Goal: Task Accomplishment & Management: Complete application form

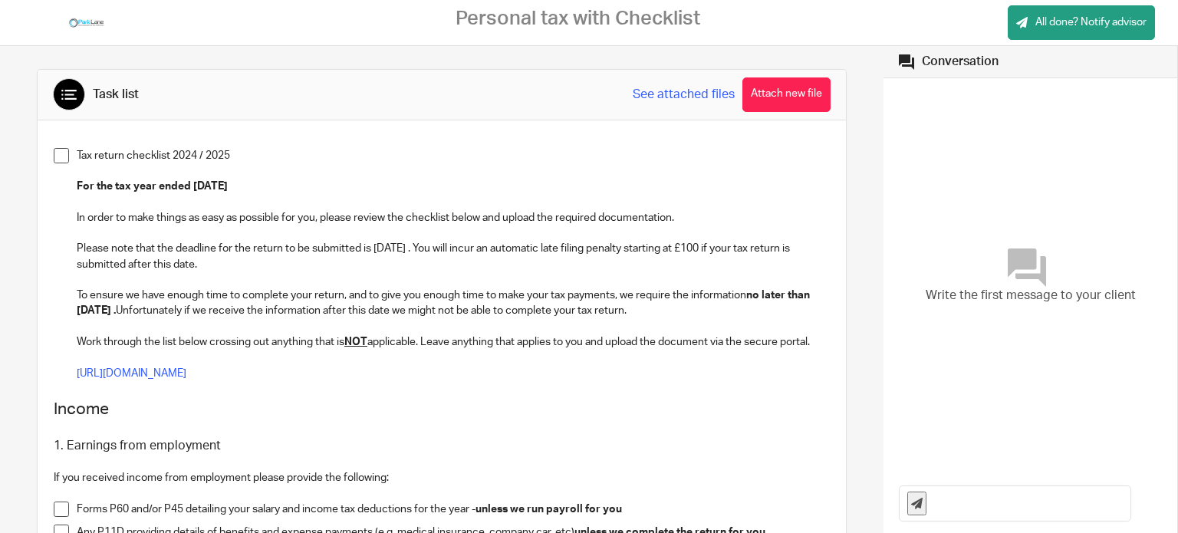
click at [62, 153] on span at bounding box center [61, 155] width 15 height 15
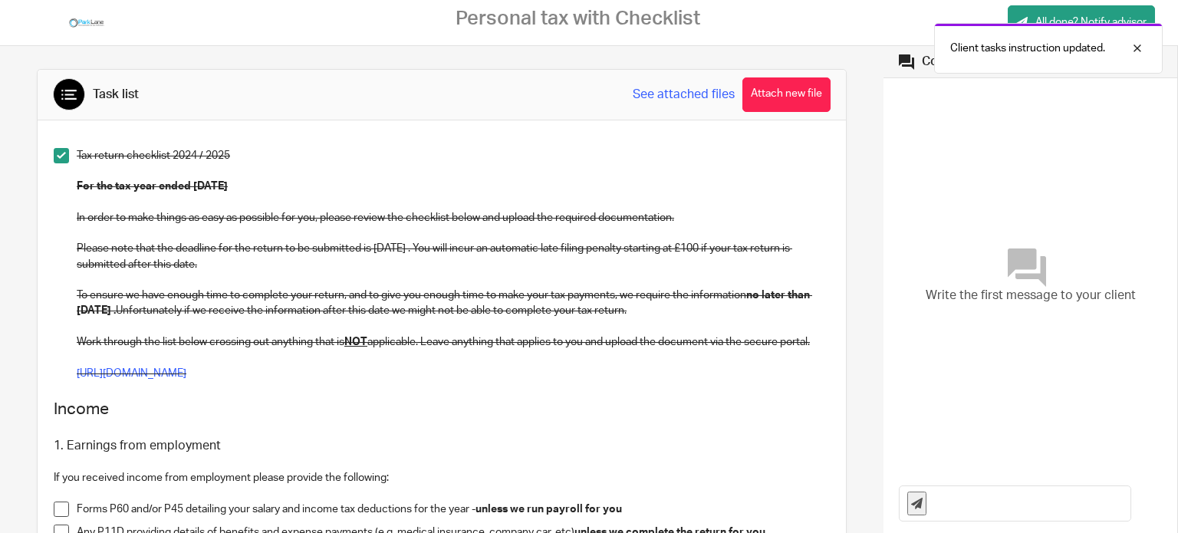
click at [55, 153] on span at bounding box center [61, 155] width 15 height 15
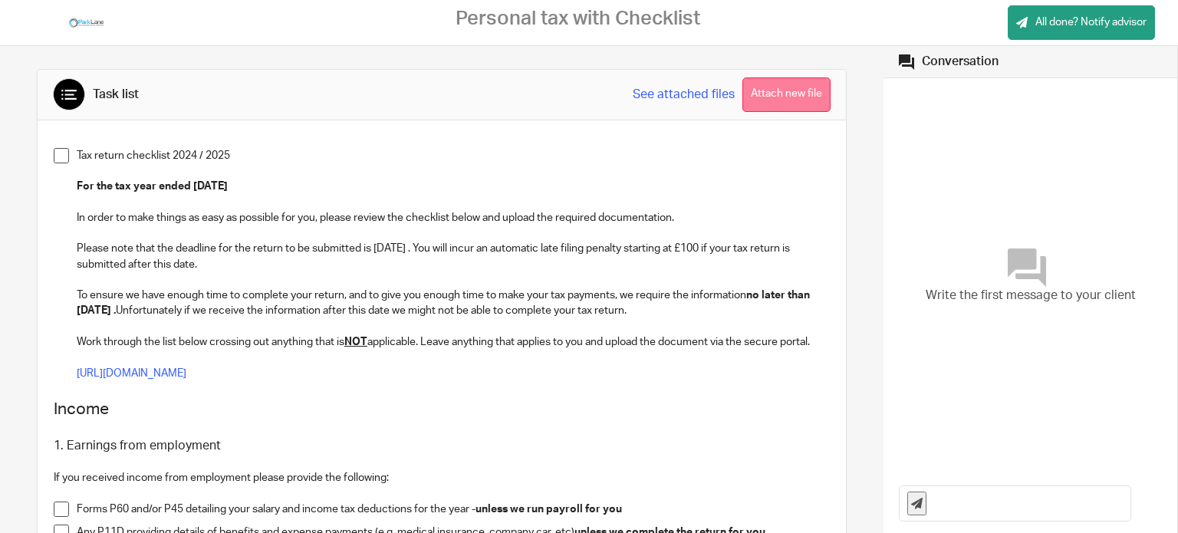
click at [764, 86] on button "Attach new file" at bounding box center [786, 94] width 88 height 35
click at [675, 94] on link "See attached files" at bounding box center [684, 95] width 102 height 18
click at [678, 89] on link "See attached files" at bounding box center [684, 95] width 102 height 18
click at [676, 91] on link "See attached files" at bounding box center [684, 95] width 102 height 18
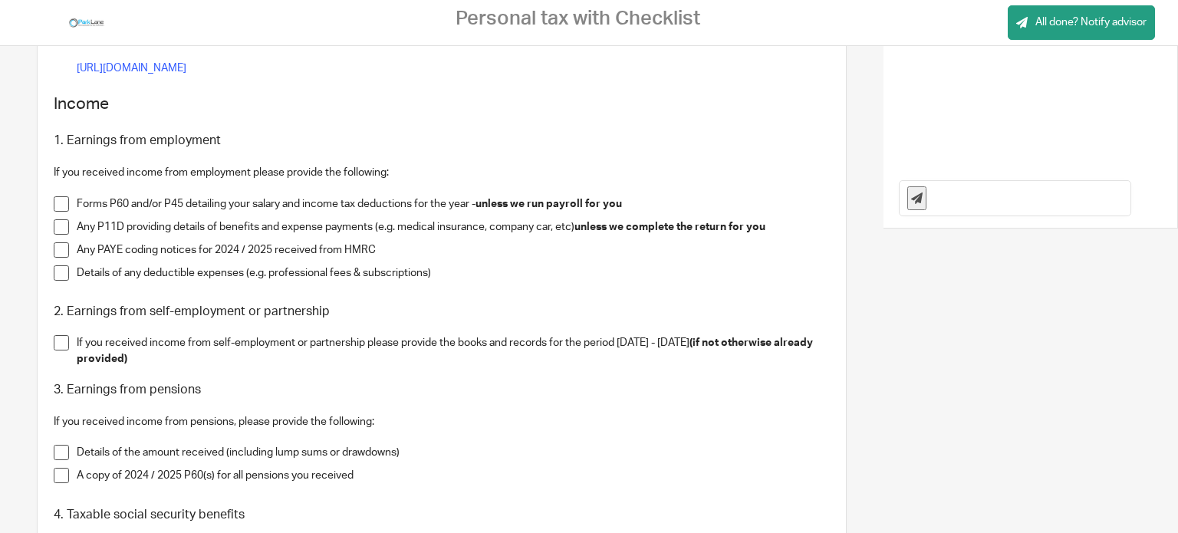
scroll to position [307, 0]
click at [57, 222] on span at bounding box center [61, 225] width 15 height 15
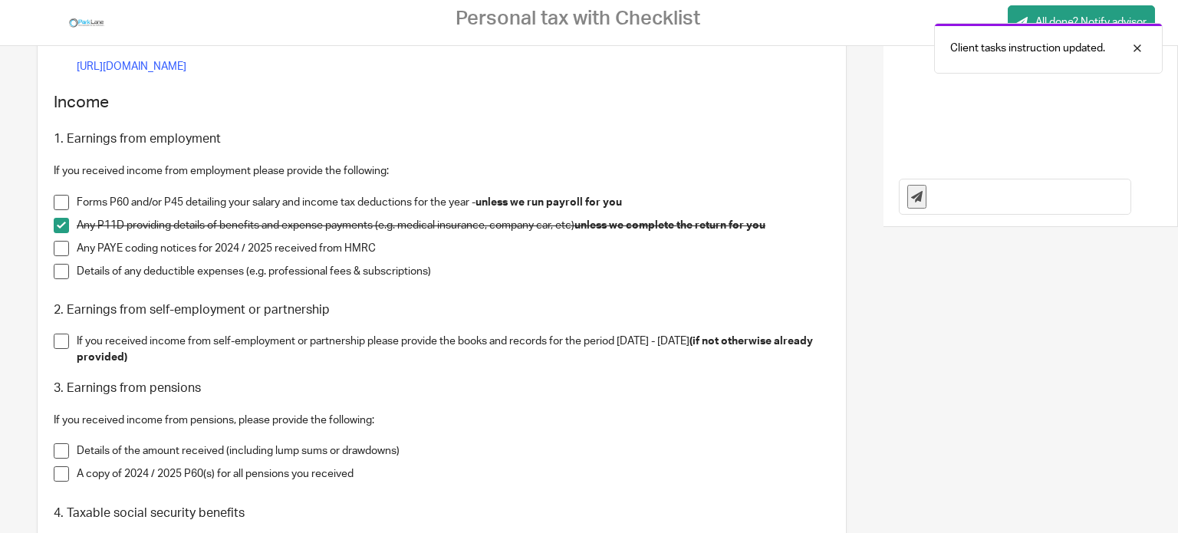
click at [61, 245] on span at bounding box center [61, 248] width 15 height 15
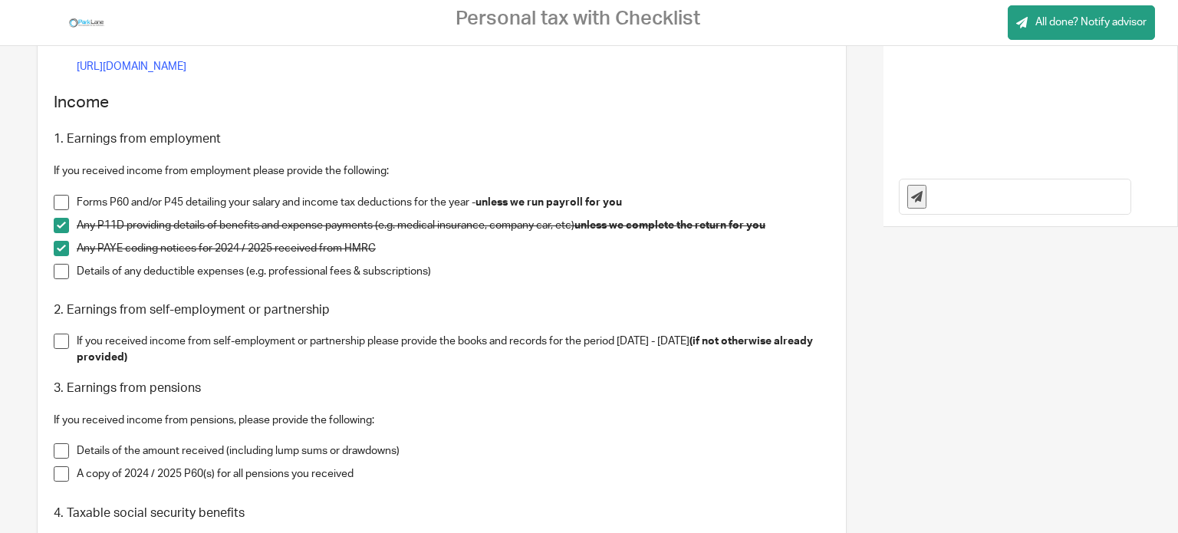
click at [58, 267] on span at bounding box center [61, 271] width 15 height 15
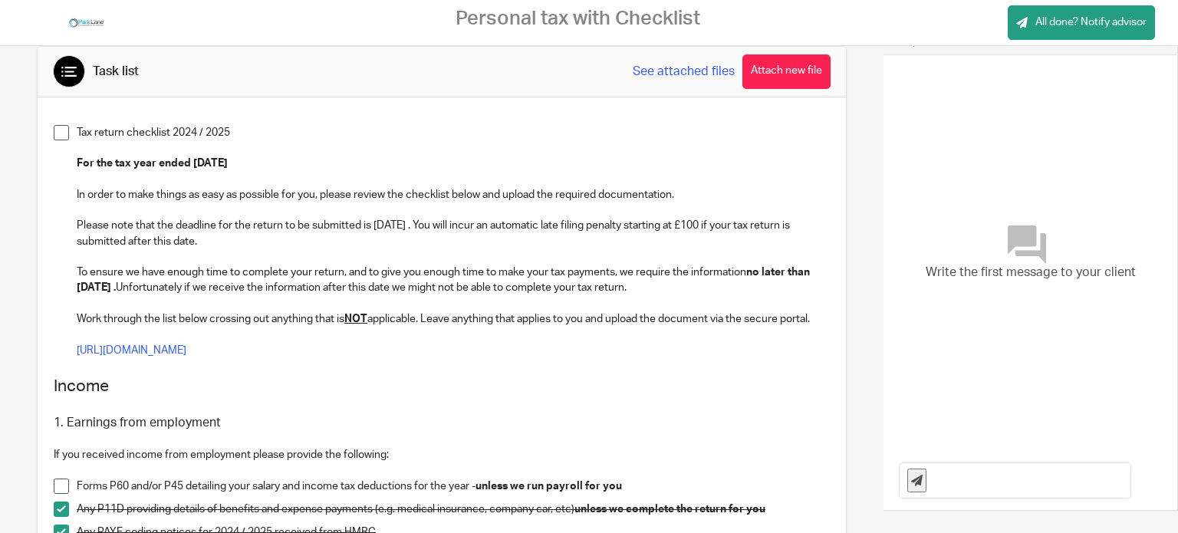
scroll to position [0, 0]
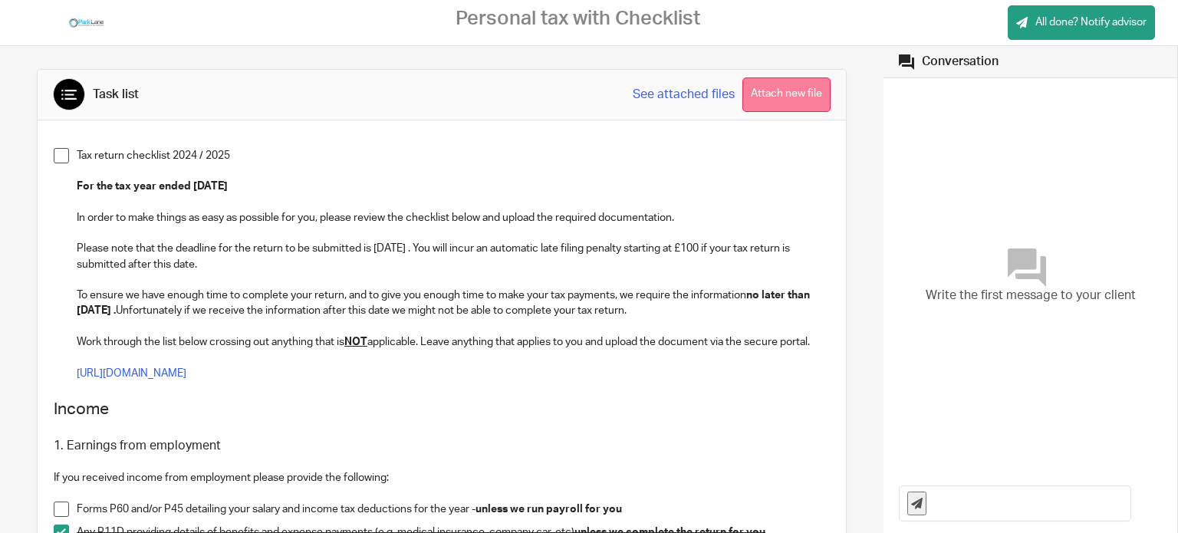
click at [782, 81] on button "Attach new file" at bounding box center [786, 94] width 88 height 35
click at [753, 88] on button "Attach new file" at bounding box center [786, 94] width 88 height 35
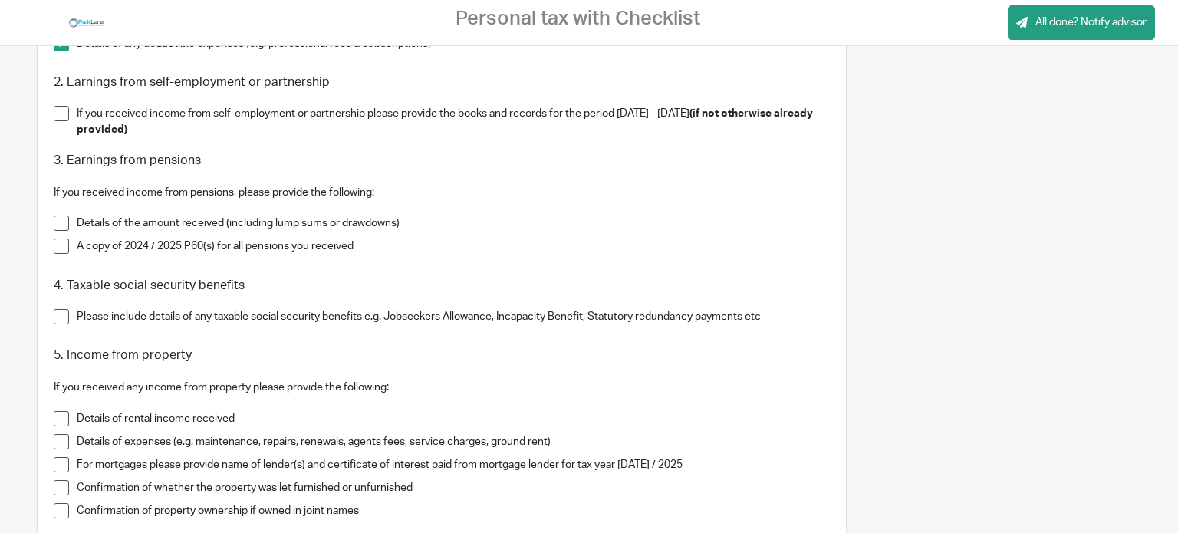
scroll to position [537, 0]
click at [59, 221] on span at bounding box center [61, 220] width 15 height 15
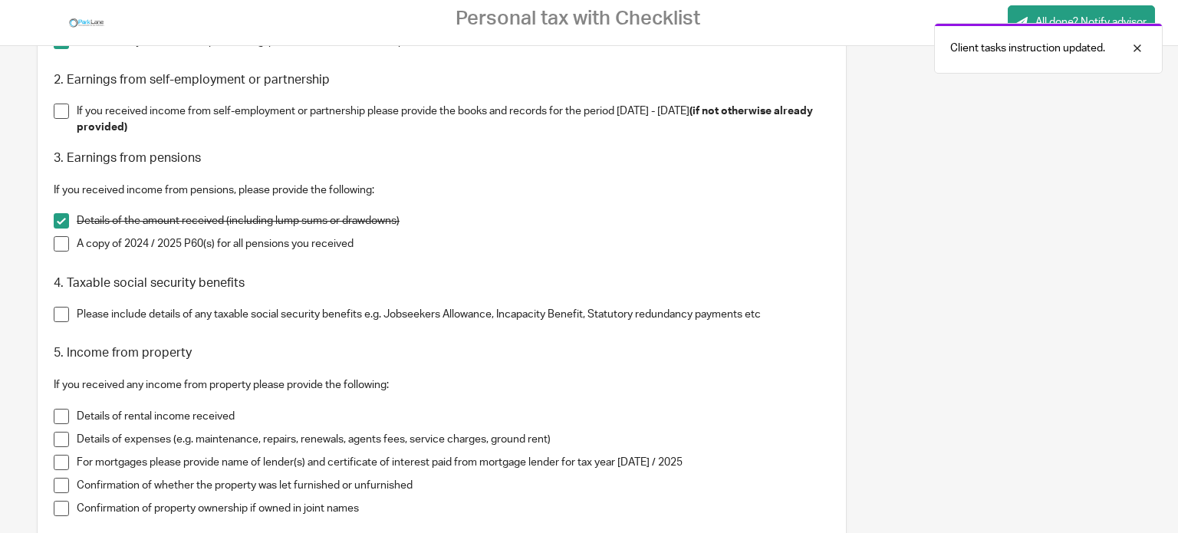
click at [58, 247] on span at bounding box center [61, 243] width 15 height 15
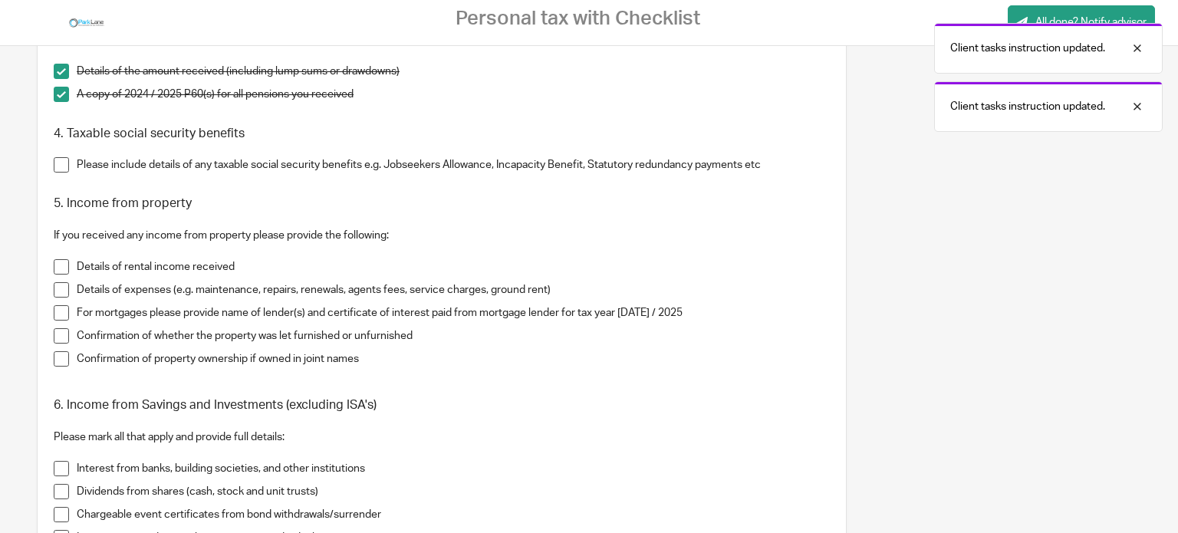
scroll to position [690, 0]
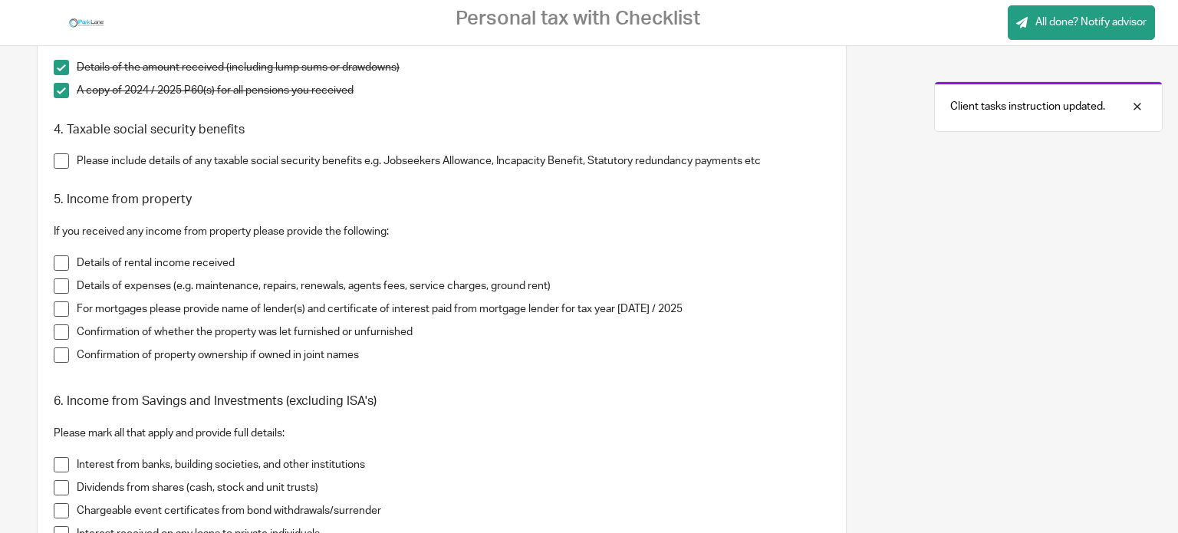
click at [64, 163] on span at bounding box center [61, 160] width 15 height 15
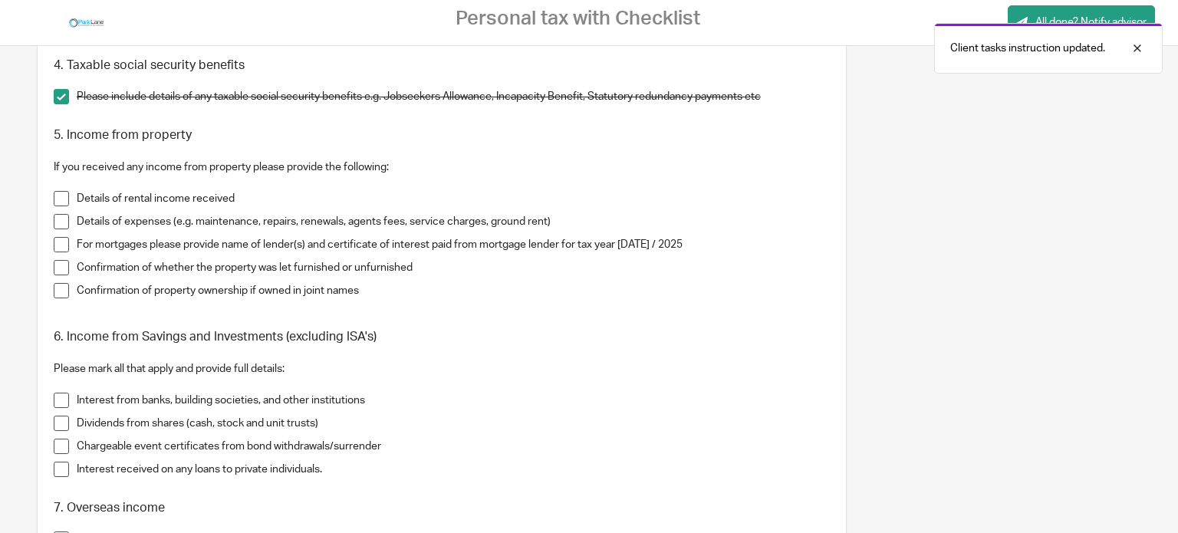
scroll to position [844, 0]
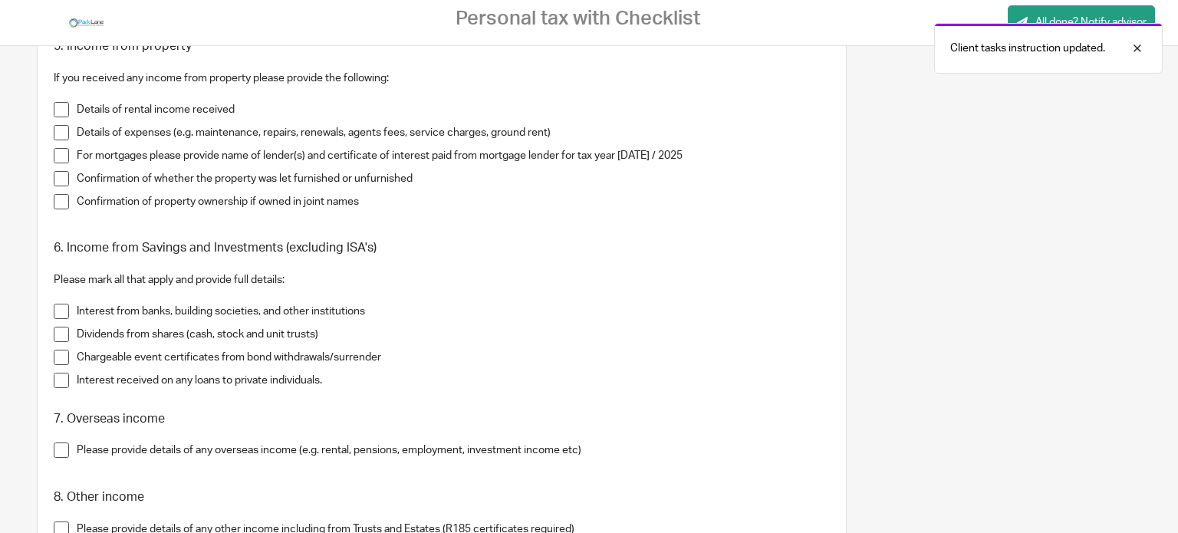
click at [58, 107] on span at bounding box center [61, 109] width 15 height 15
click at [55, 128] on span at bounding box center [61, 132] width 15 height 15
click at [57, 154] on span at bounding box center [61, 155] width 15 height 15
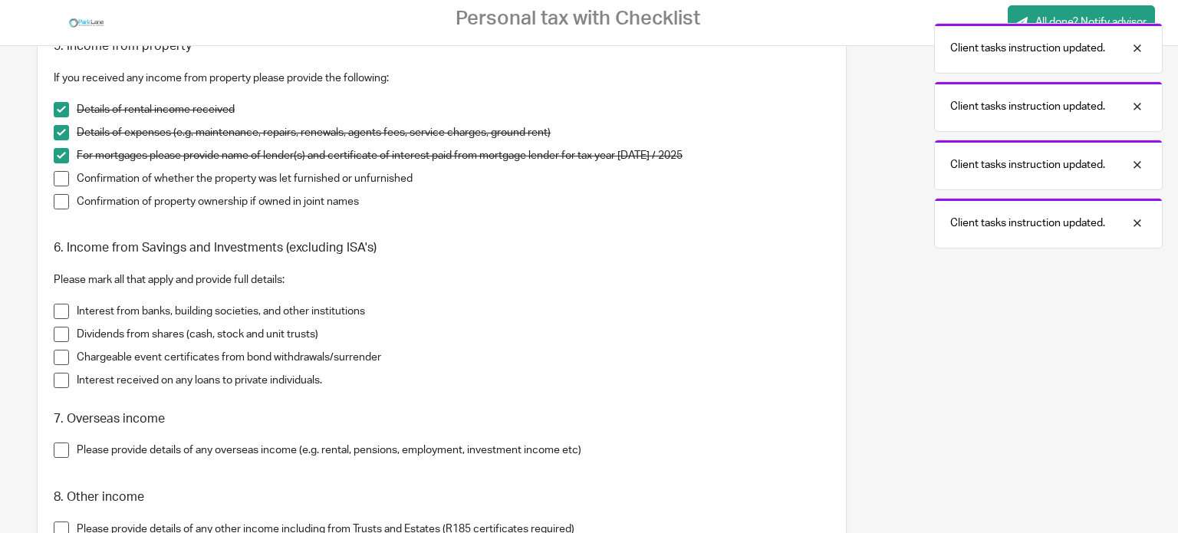
click at [55, 176] on span at bounding box center [61, 178] width 15 height 15
click at [59, 198] on span at bounding box center [61, 201] width 15 height 15
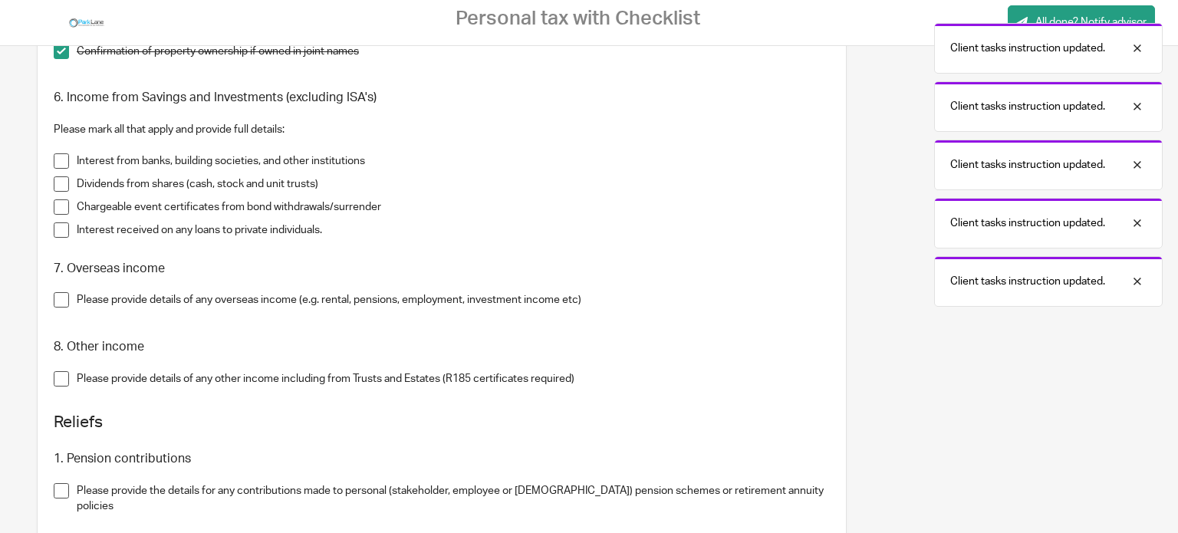
scroll to position [997, 0]
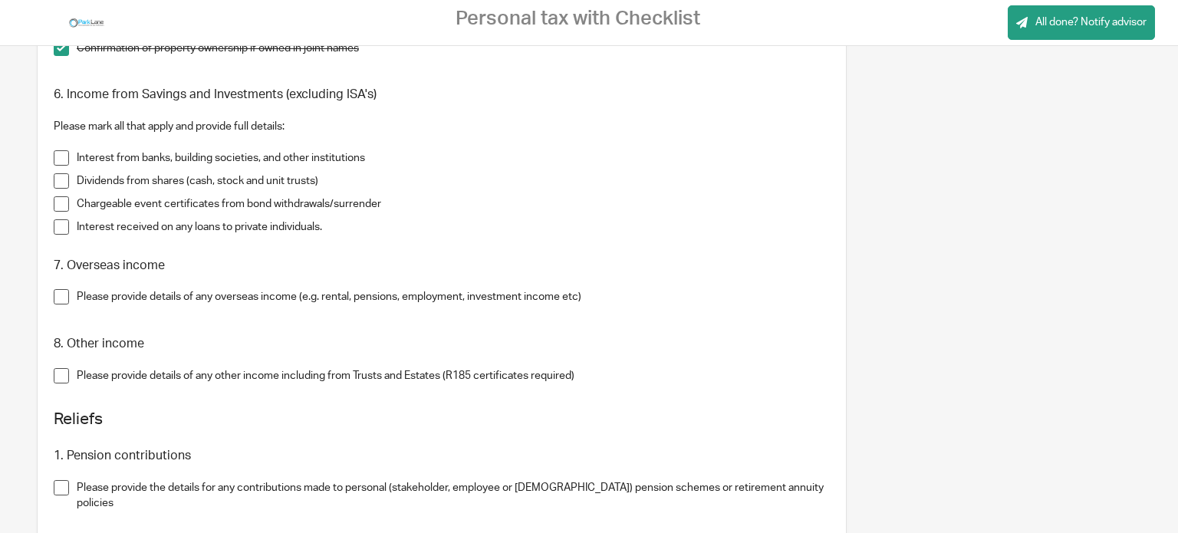
click at [55, 183] on span at bounding box center [61, 180] width 15 height 15
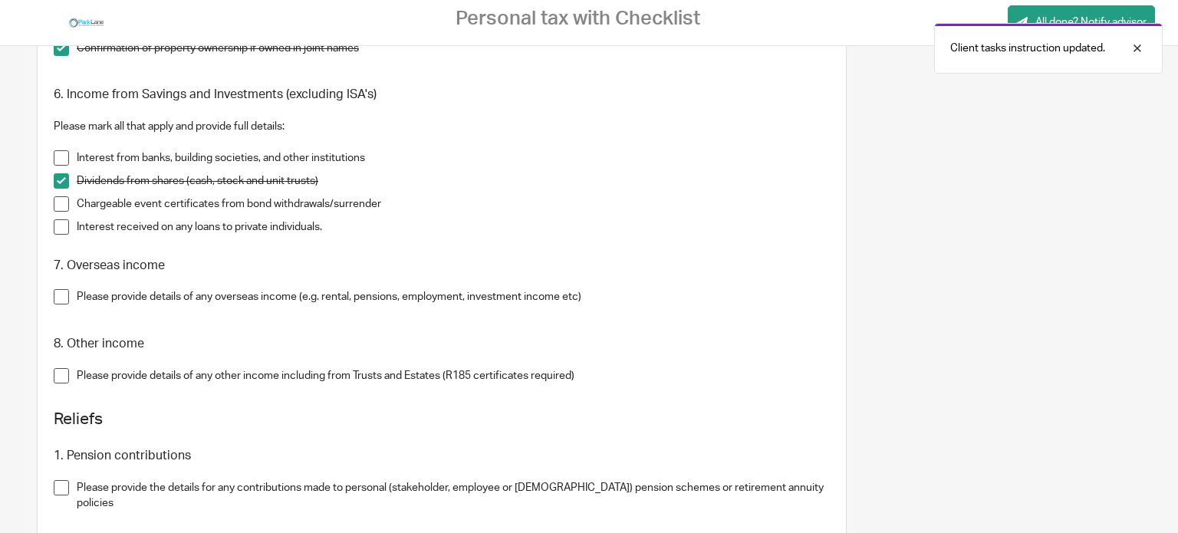
click at [58, 205] on span at bounding box center [61, 203] width 15 height 15
click at [60, 225] on span at bounding box center [61, 226] width 15 height 15
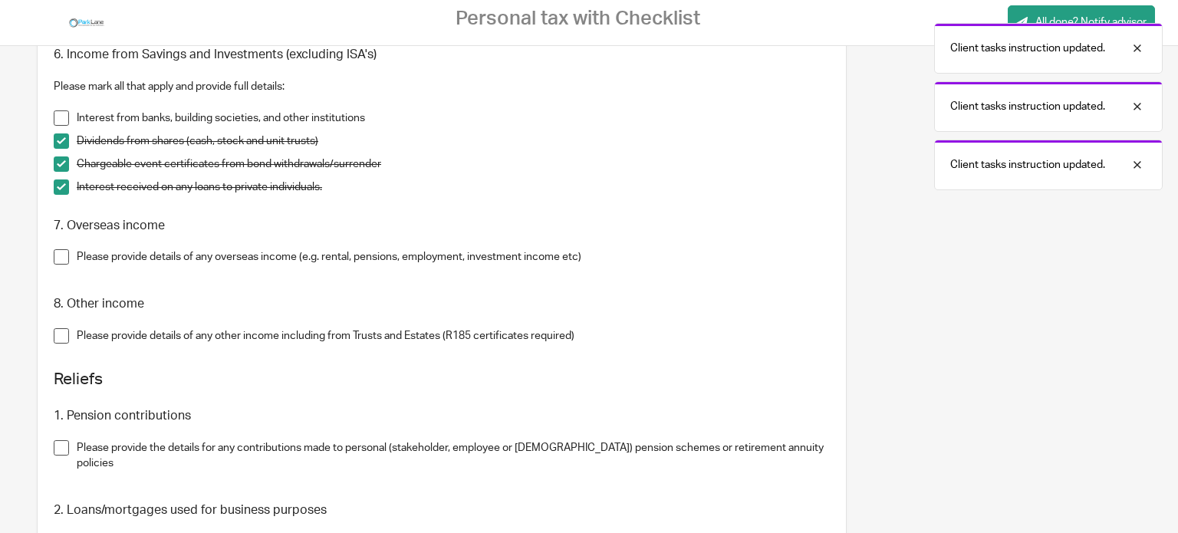
scroll to position [1074, 0]
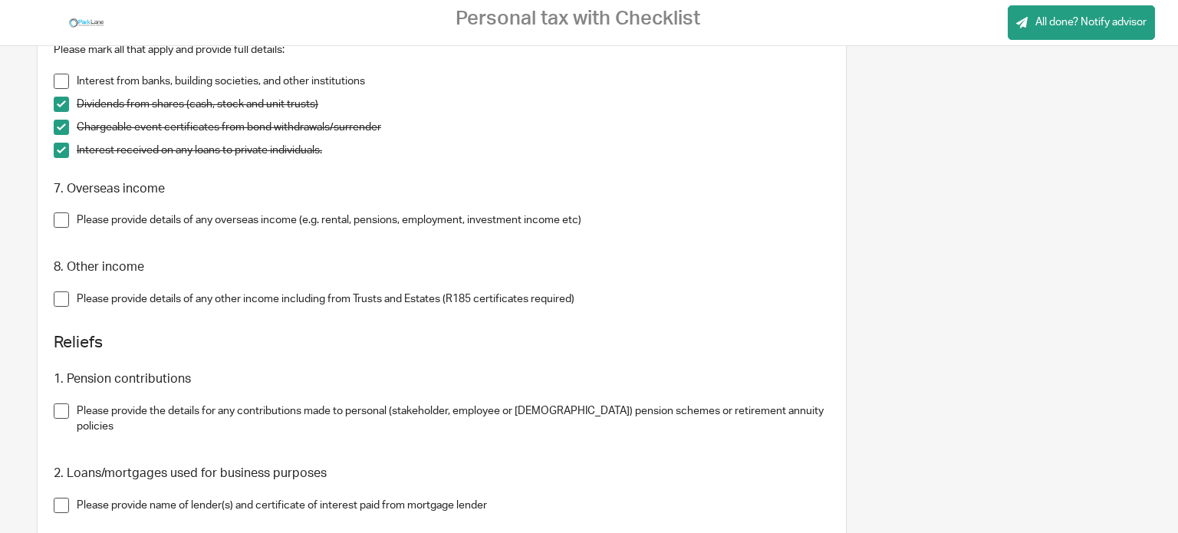
click at [55, 217] on span at bounding box center [61, 219] width 15 height 15
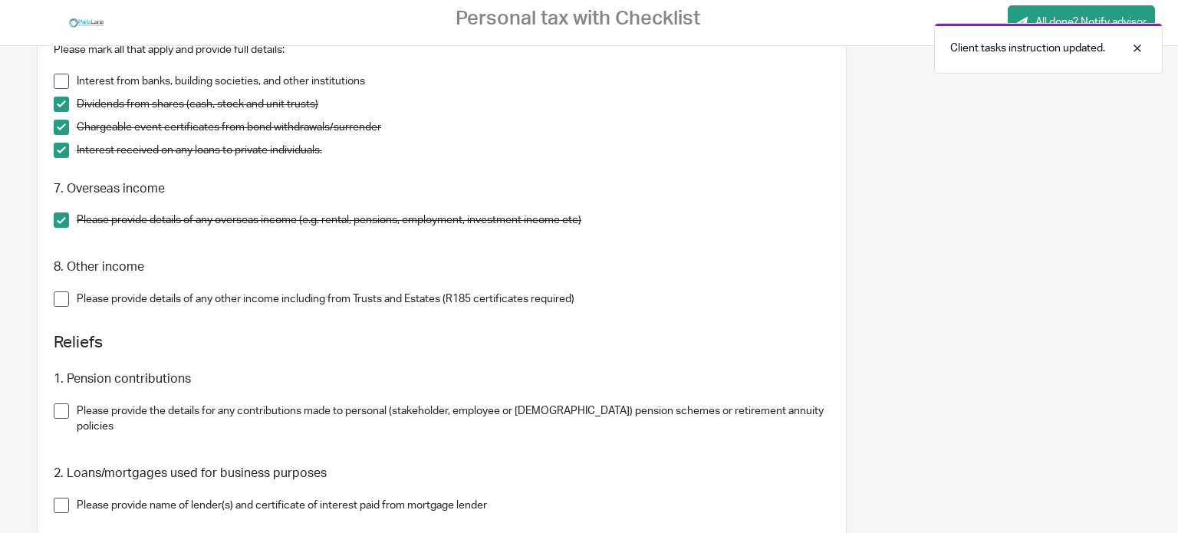
click at [58, 299] on span at bounding box center [61, 298] width 15 height 15
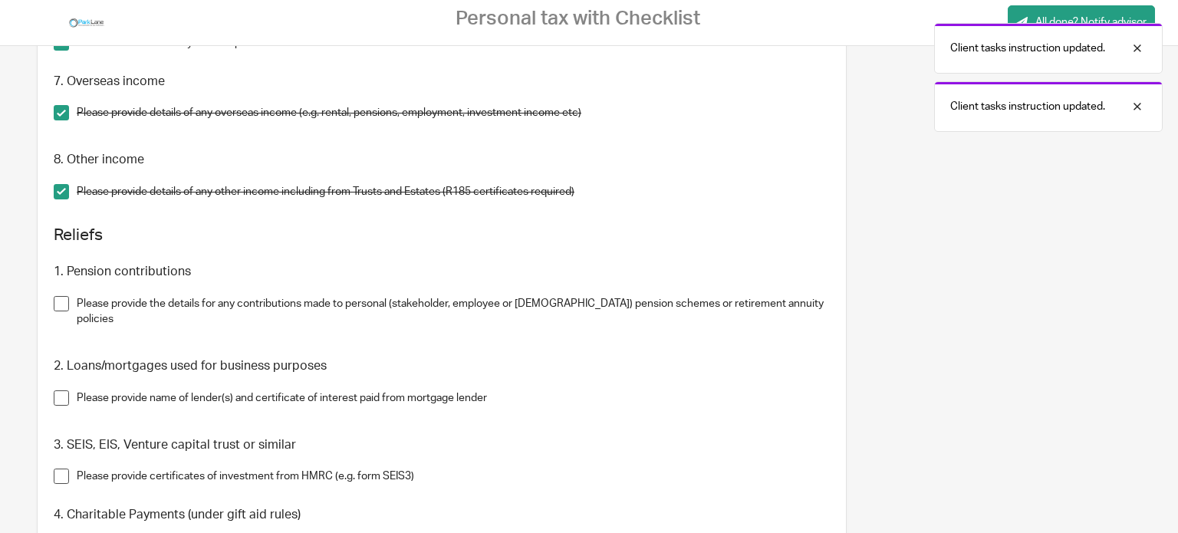
scroll to position [1227, 0]
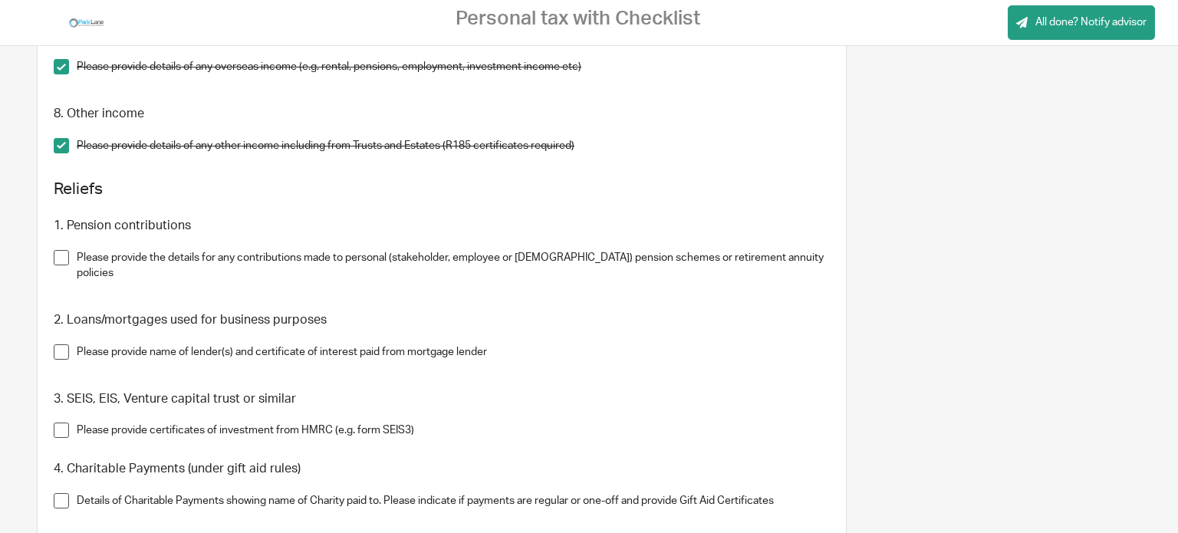
click at [58, 254] on span at bounding box center [61, 257] width 15 height 15
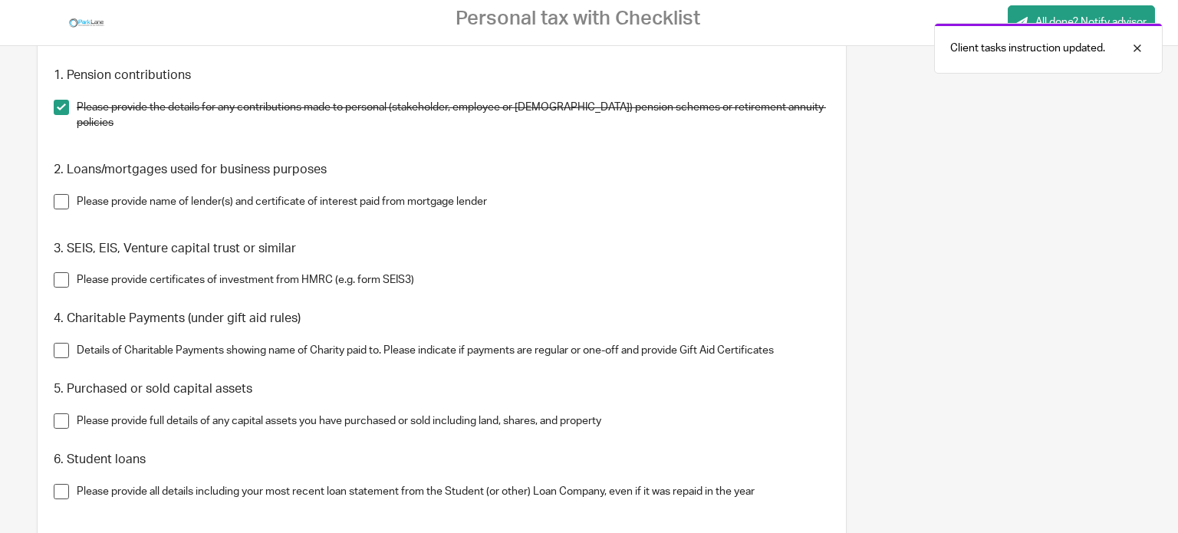
scroll to position [1380, 0]
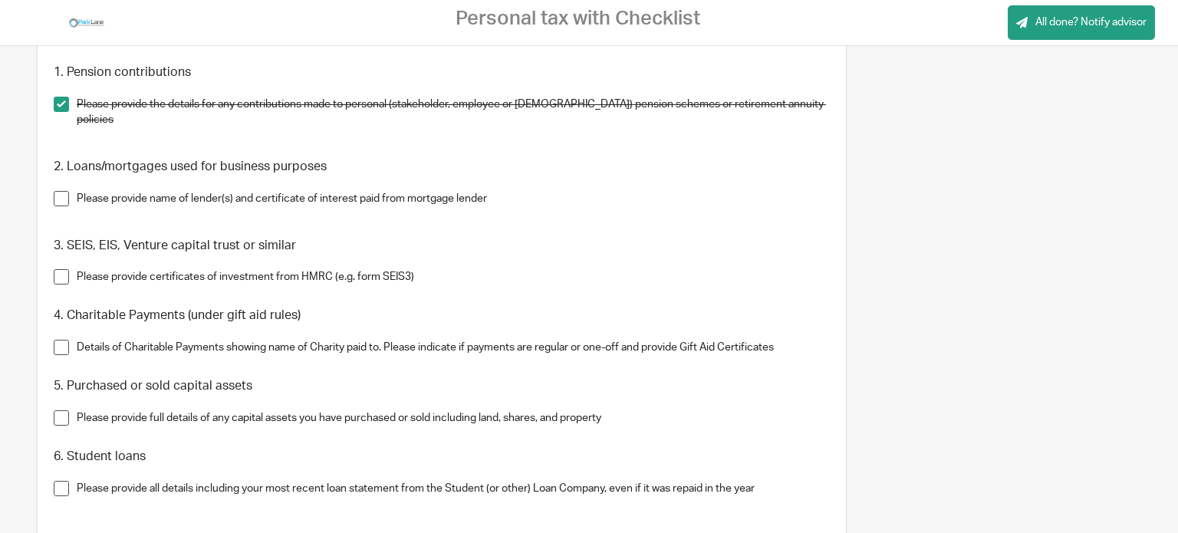
click at [61, 191] on span at bounding box center [61, 198] width 15 height 15
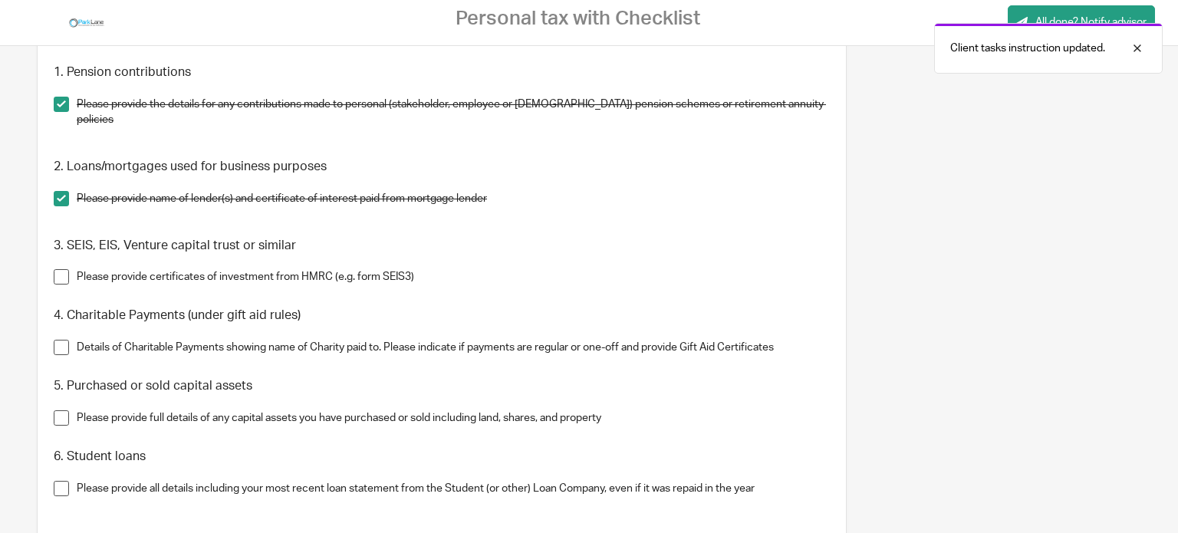
click at [65, 269] on span at bounding box center [61, 276] width 15 height 15
click at [57, 340] on span at bounding box center [61, 347] width 15 height 15
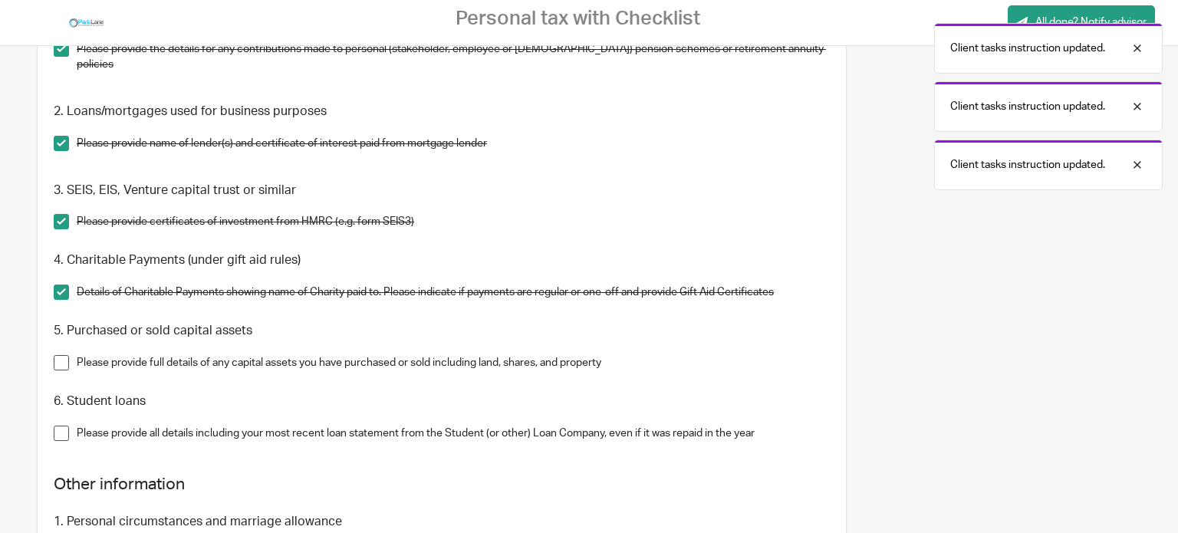
scroll to position [1534, 0]
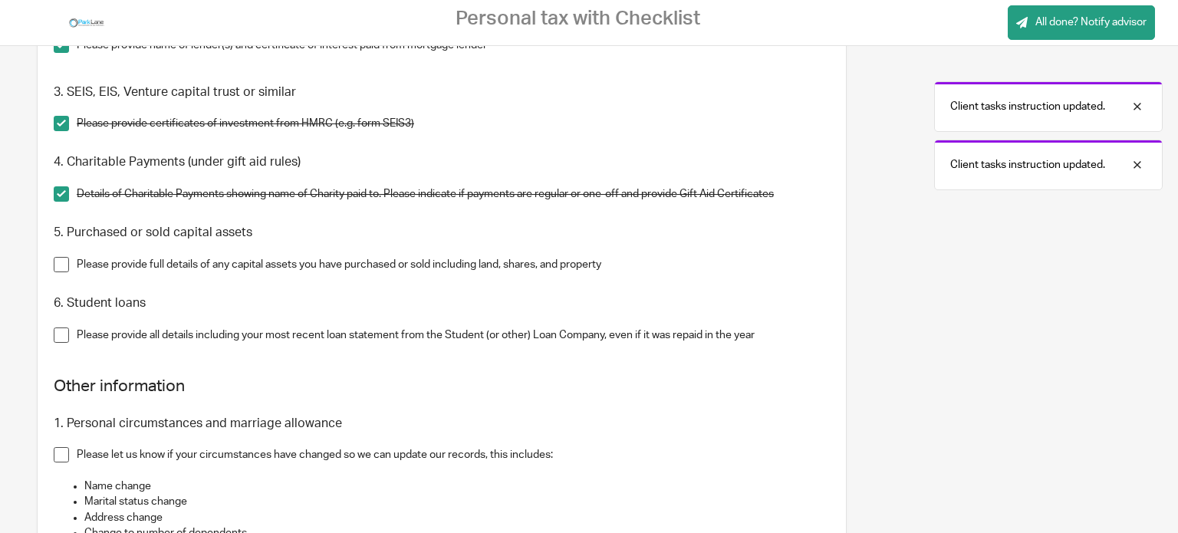
click at [61, 257] on span at bounding box center [61, 264] width 15 height 15
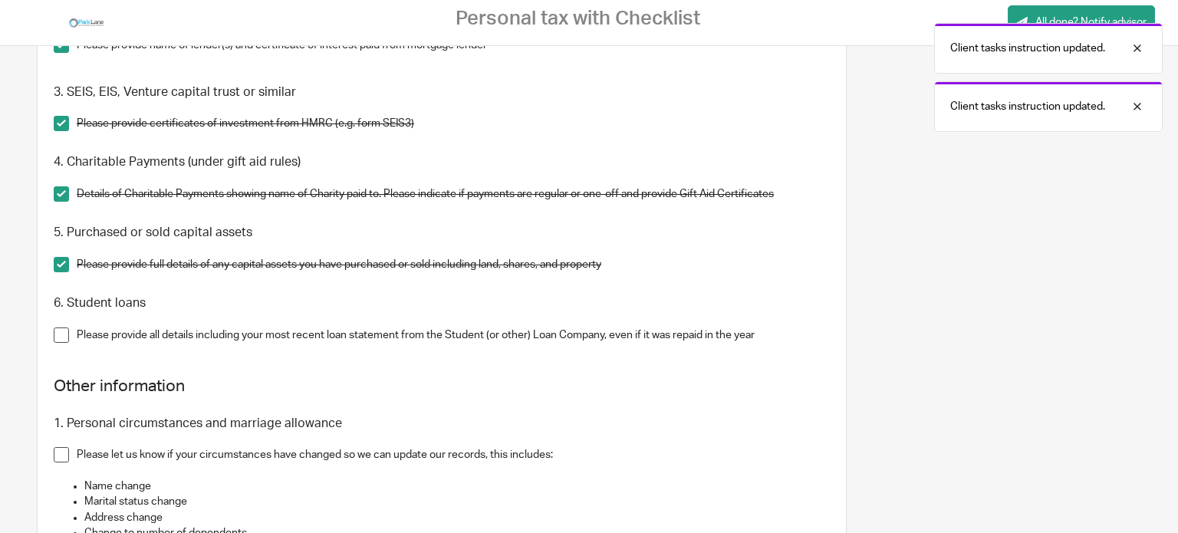
click at [56, 327] on span at bounding box center [61, 334] width 15 height 15
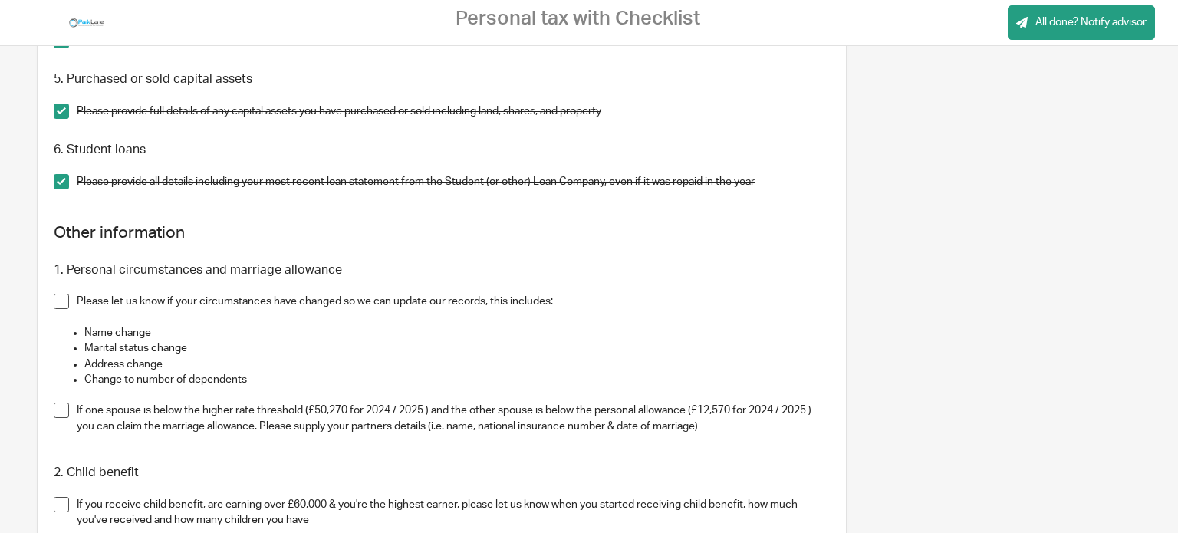
click at [60, 294] on span at bounding box center [61, 301] width 15 height 15
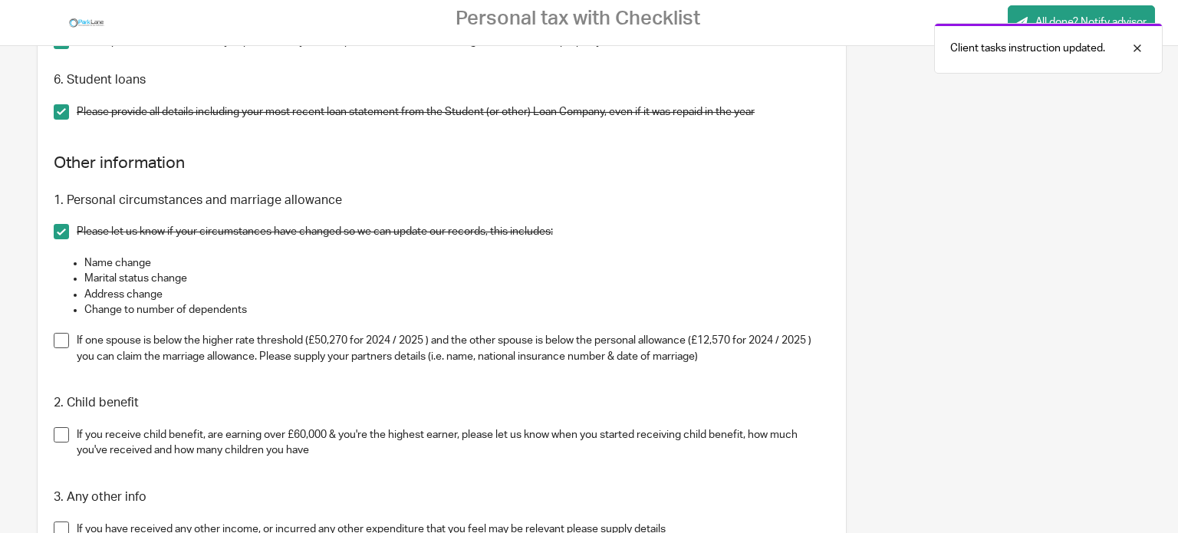
scroll to position [1841, 0]
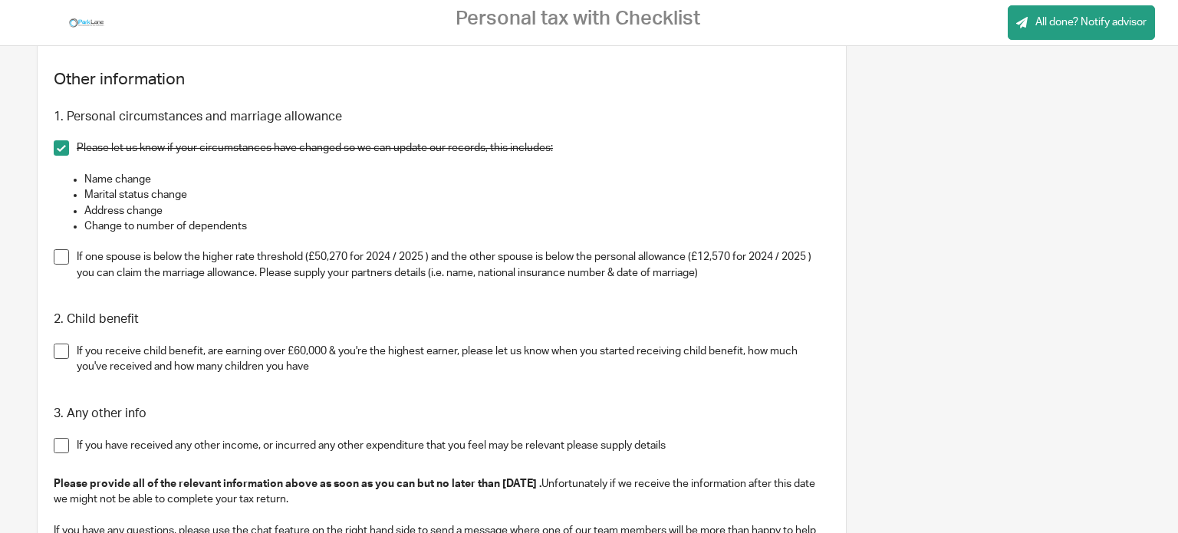
click at [61, 249] on span at bounding box center [61, 256] width 15 height 15
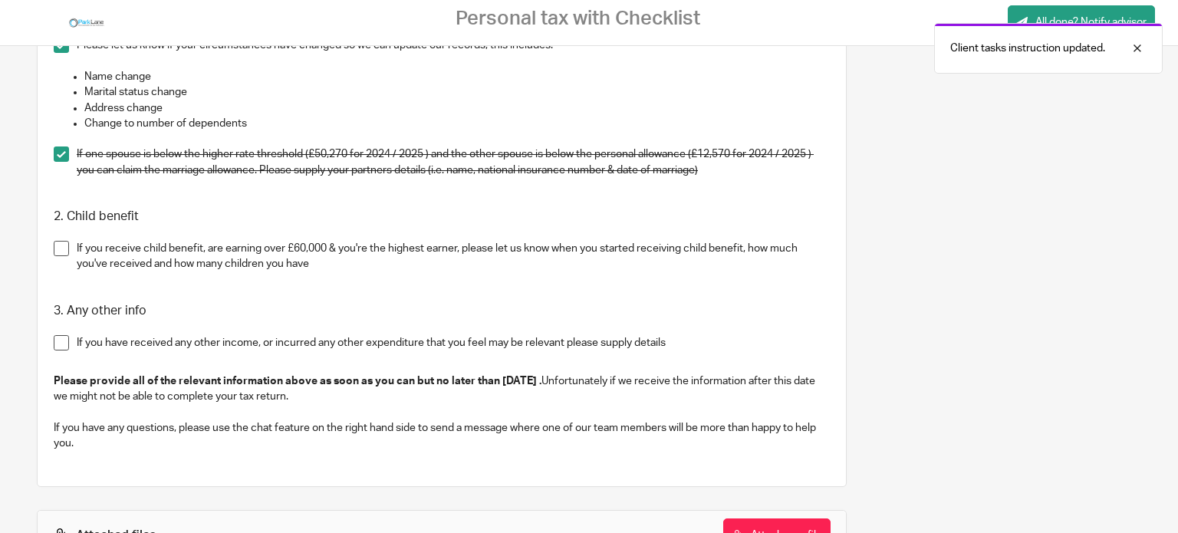
scroll to position [1994, 0]
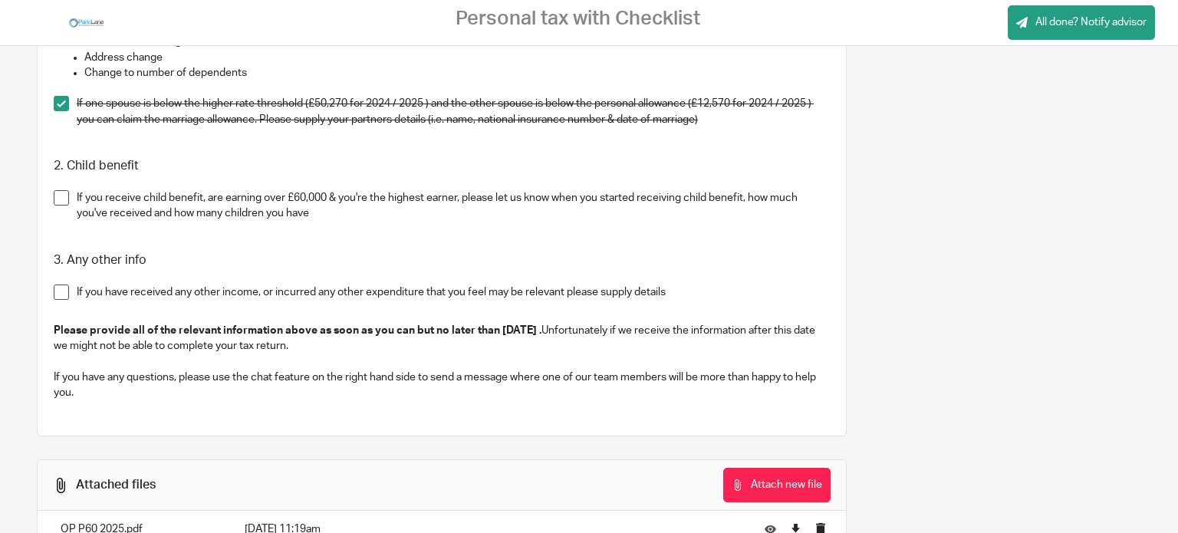
click at [62, 190] on span at bounding box center [61, 197] width 15 height 15
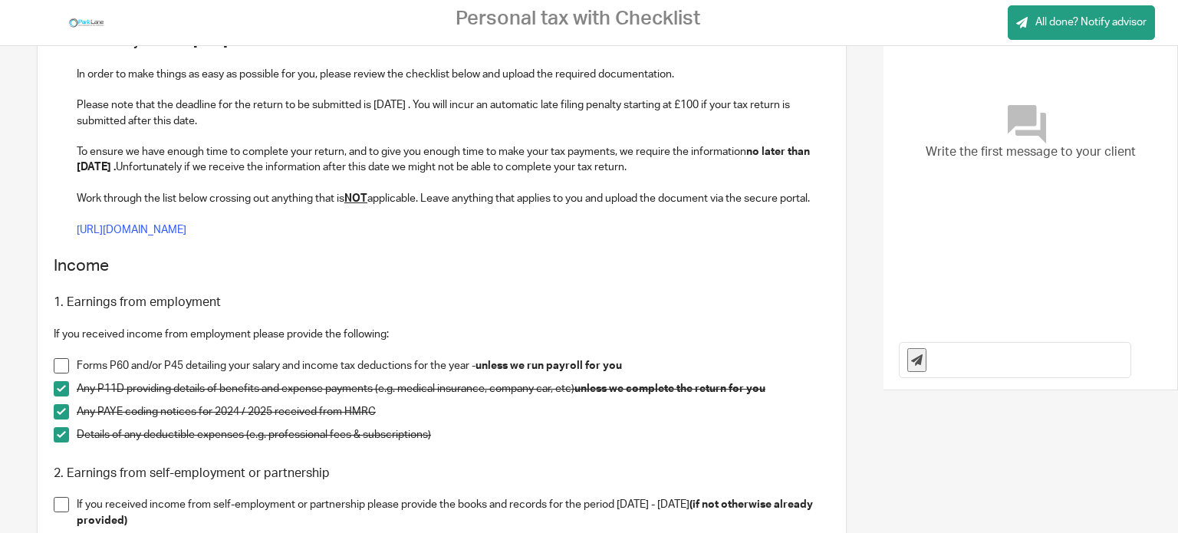
scroll to position [0, 0]
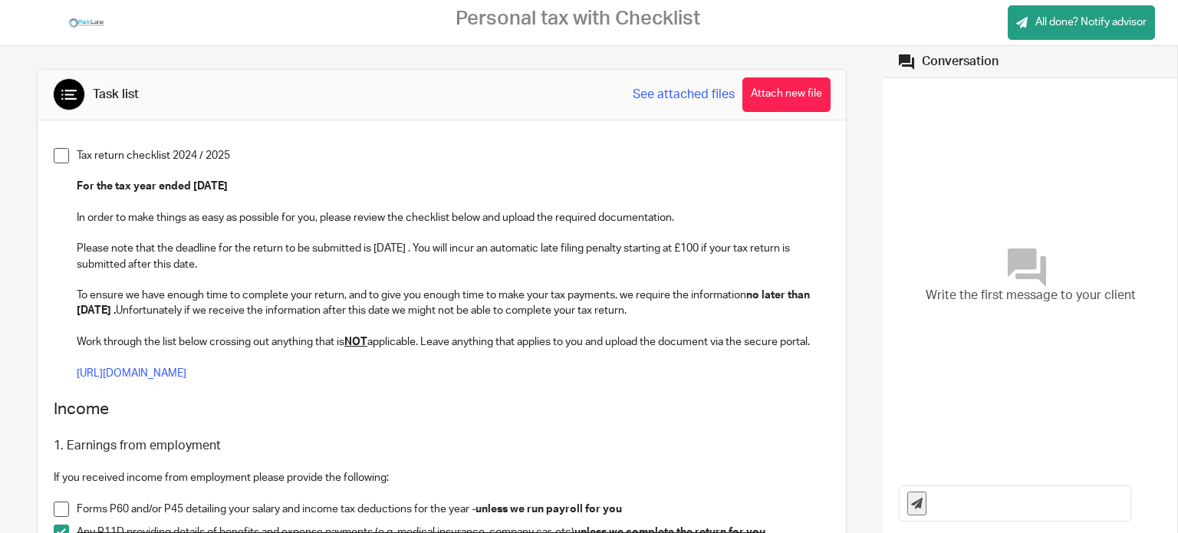
click at [936, 101] on div "Write the first message to your client" at bounding box center [1030, 276] width 263 height 380
click at [937, 301] on span "Write the first message to your client" at bounding box center [1031, 296] width 210 height 18
click at [943, 293] on span "Write the first message to your client" at bounding box center [1031, 296] width 210 height 18
click at [1018, 272] on icon at bounding box center [1027, 267] width 38 height 38
click at [962, 143] on div "Write the first message to your client" at bounding box center [1030, 276] width 263 height 380
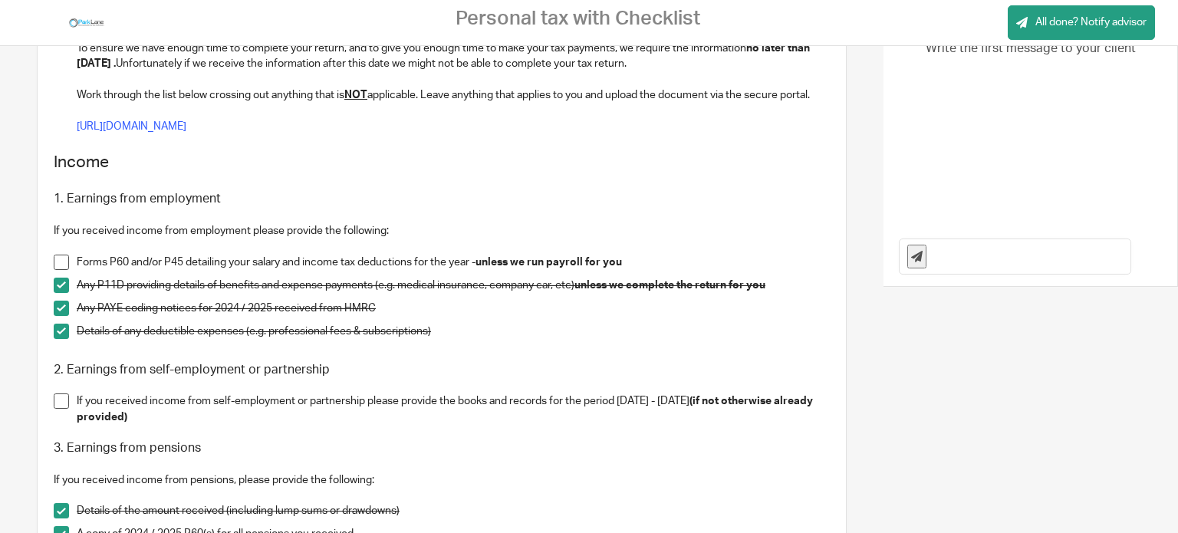
scroll to position [383, 0]
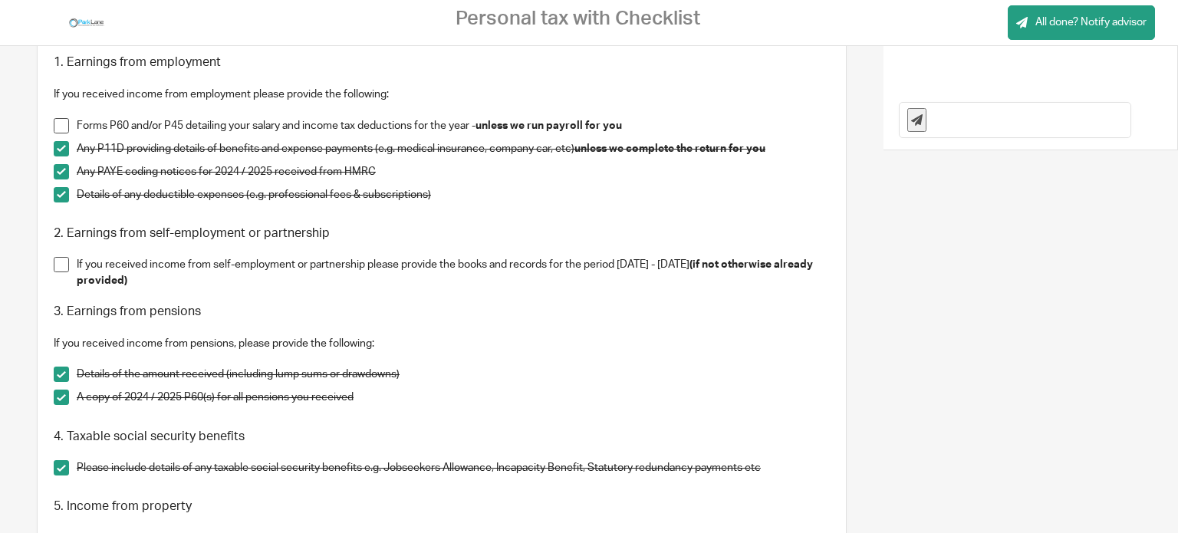
click at [917, 110] on button at bounding box center [916, 120] width 19 height 24
click at [937, 110] on input "text" at bounding box center [1032, 120] width 196 height 35
click at [1026, 118] on input "Hello I am so sorry that I have missed the deadline if you don't think you can …" at bounding box center [1032, 120] width 196 height 35
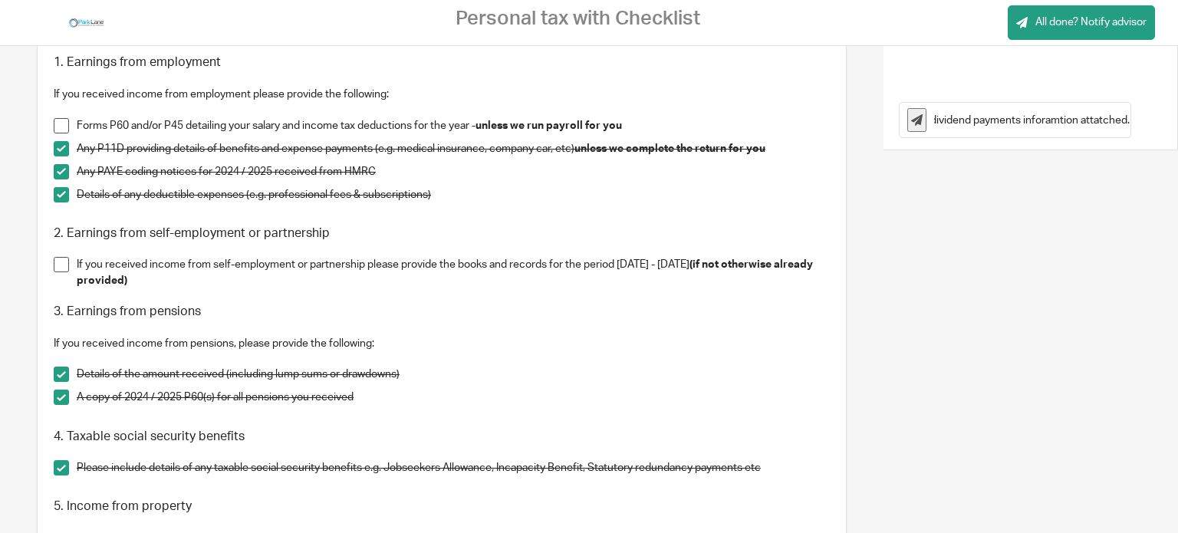
click at [1091, 119] on input "Hello I am so sorry that I have missed the deadline if you don't think you can …" at bounding box center [1032, 120] width 196 height 35
click at [1062, 119] on input "Hello I am so sorry that I have missed the deadline if you don't think you can …" at bounding box center [1032, 120] width 196 height 35
click at [972, 118] on input "Hello, I am so sorry that I have missed the deadline if you don't think you can…" at bounding box center [1032, 120] width 196 height 35
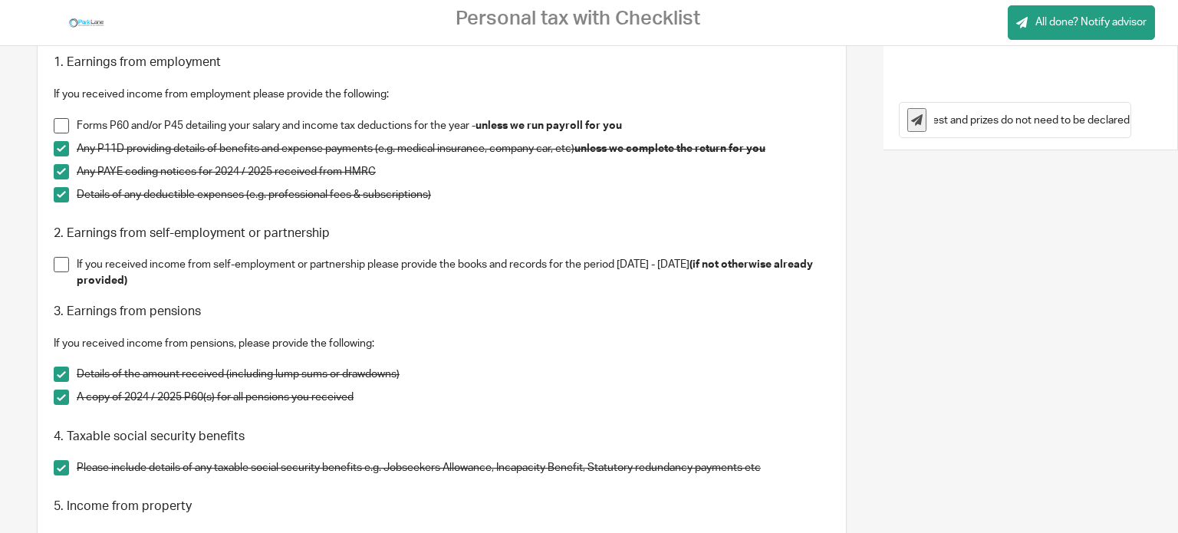
click at [1099, 114] on input "Hello, I am so sorry that I have missed the deadline if you don't think you can…" at bounding box center [1032, 120] width 196 height 35
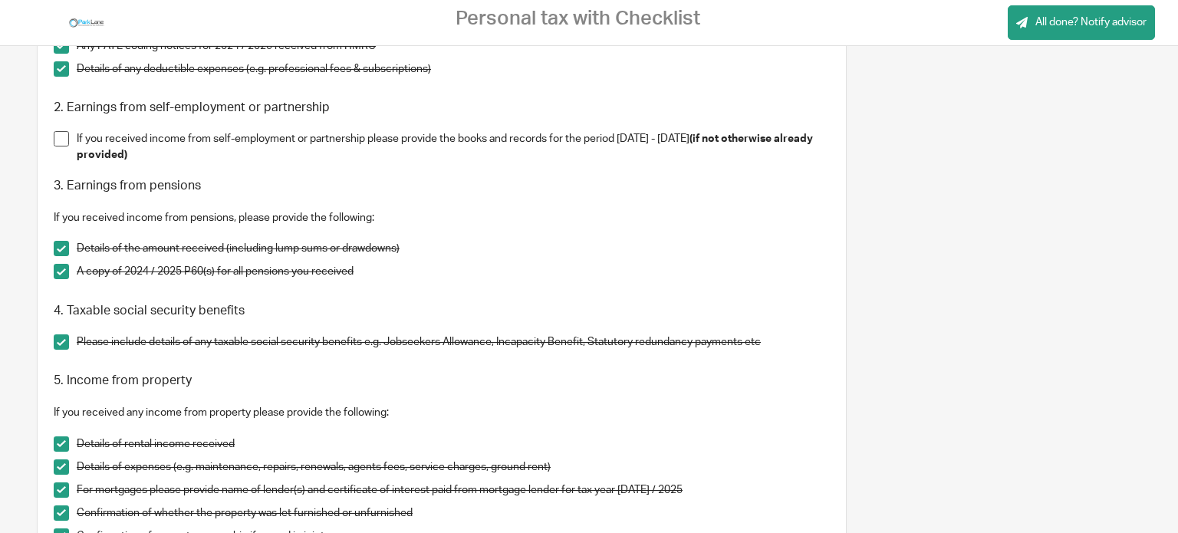
scroll to position [0, 0]
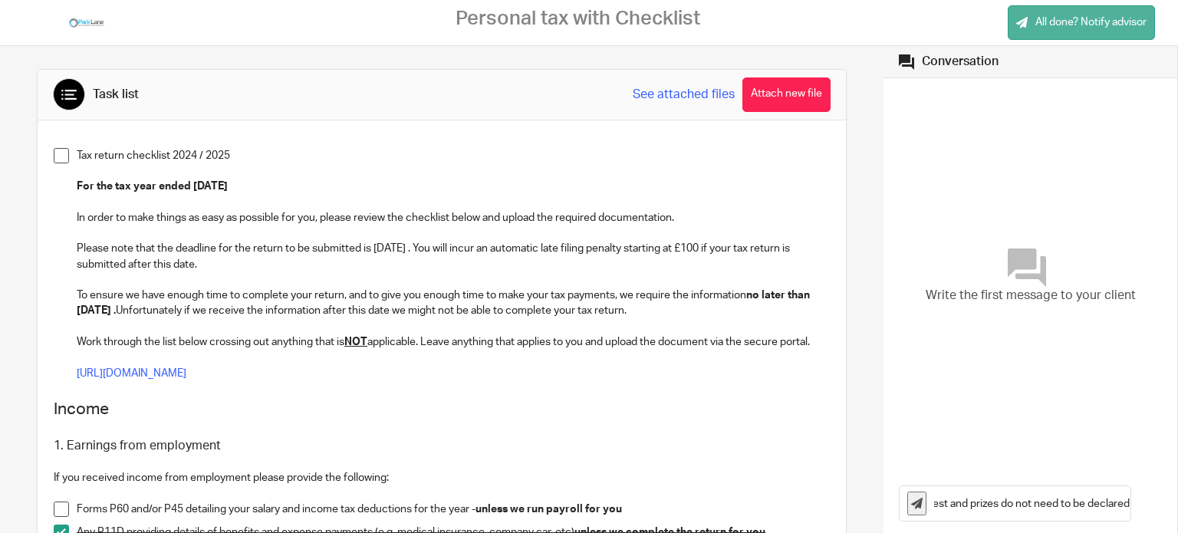
type input "Hello, I am so sorry that I have missed the deadline if you don't think you can…"
click at [1083, 8] on link "All done? Notify advisor" at bounding box center [1081, 22] width 147 height 35
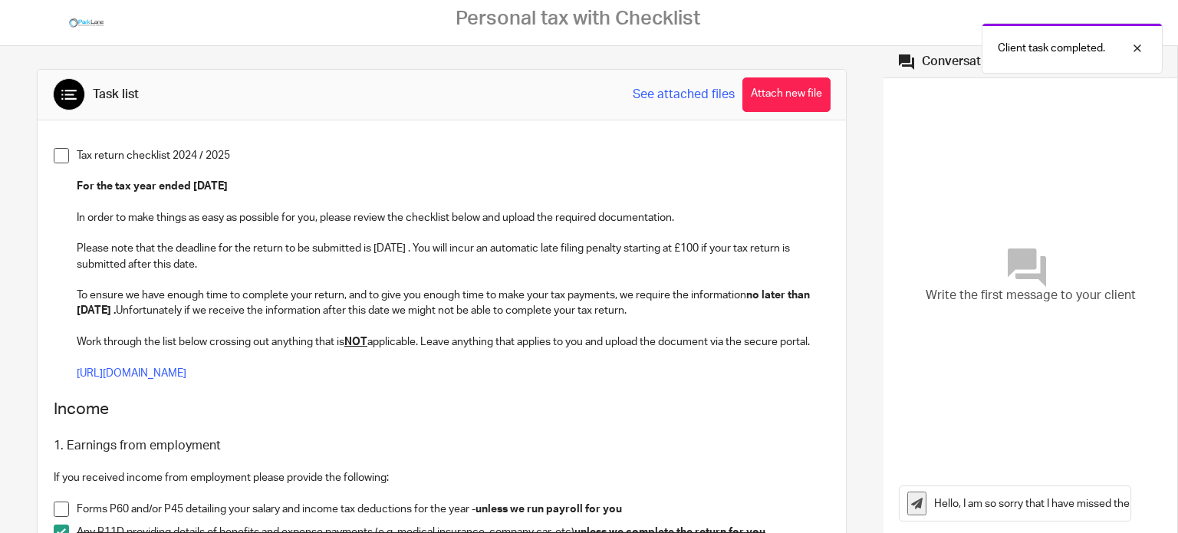
click at [1049, 18] on div "Client task completed." at bounding box center [876, 44] width 574 height 58
click at [1136, 44] on div at bounding box center [1125, 48] width 41 height 18
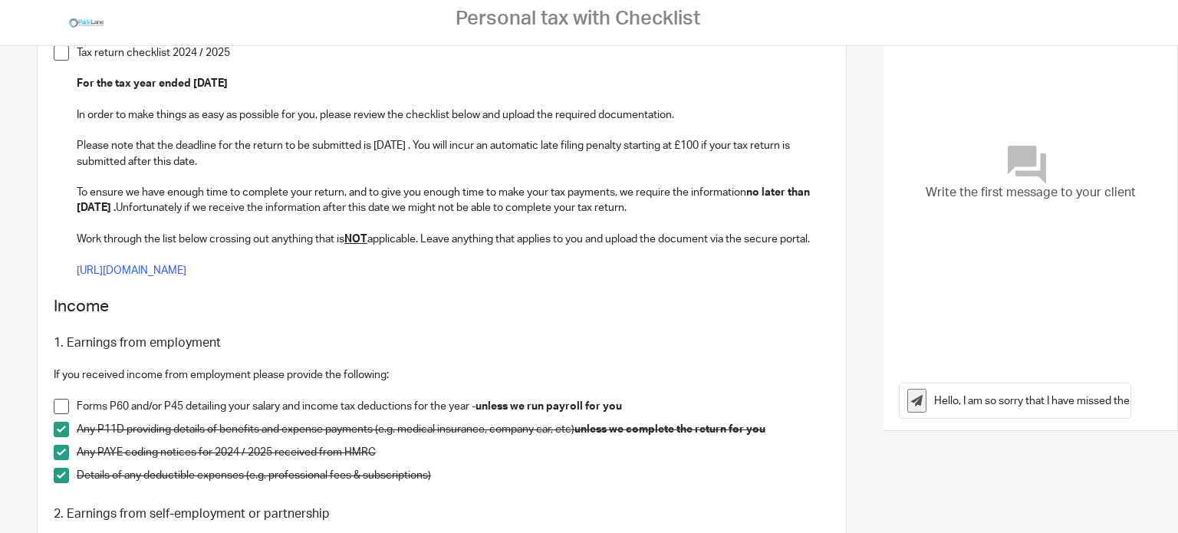
scroll to position [230, 0]
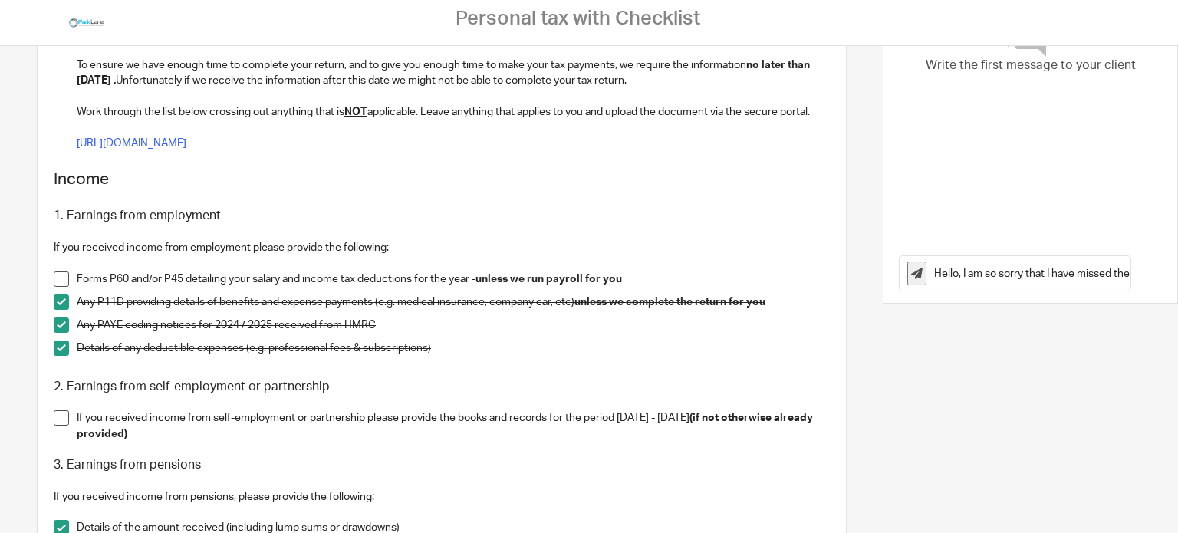
click at [1034, 272] on input "Hello, I am so sorry that I have missed the deadline if you don't think you can…" at bounding box center [1032, 273] width 196 height 35
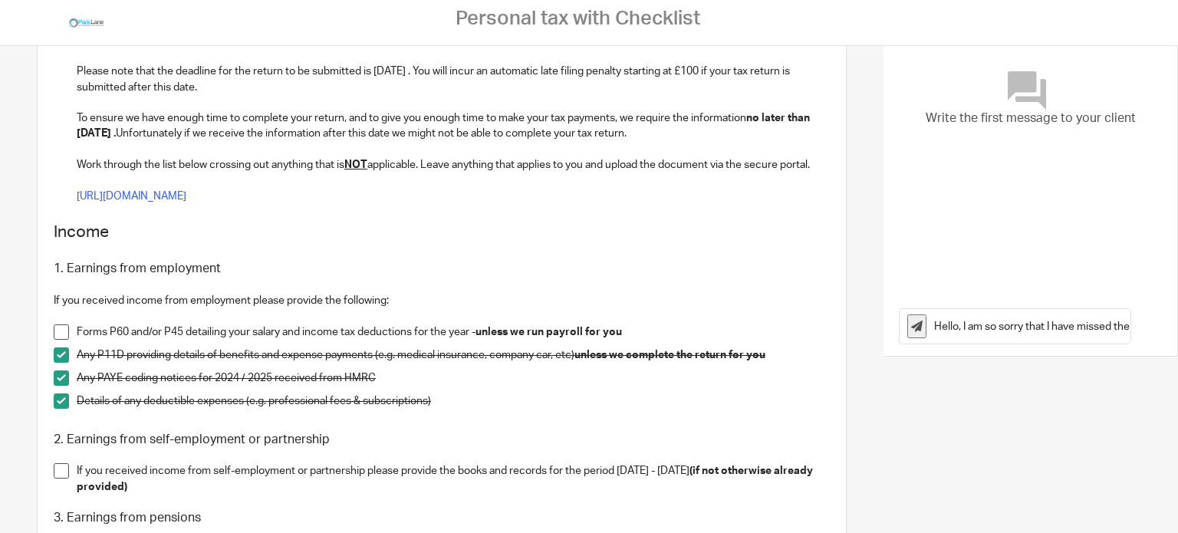
scroll to position [0, 0]
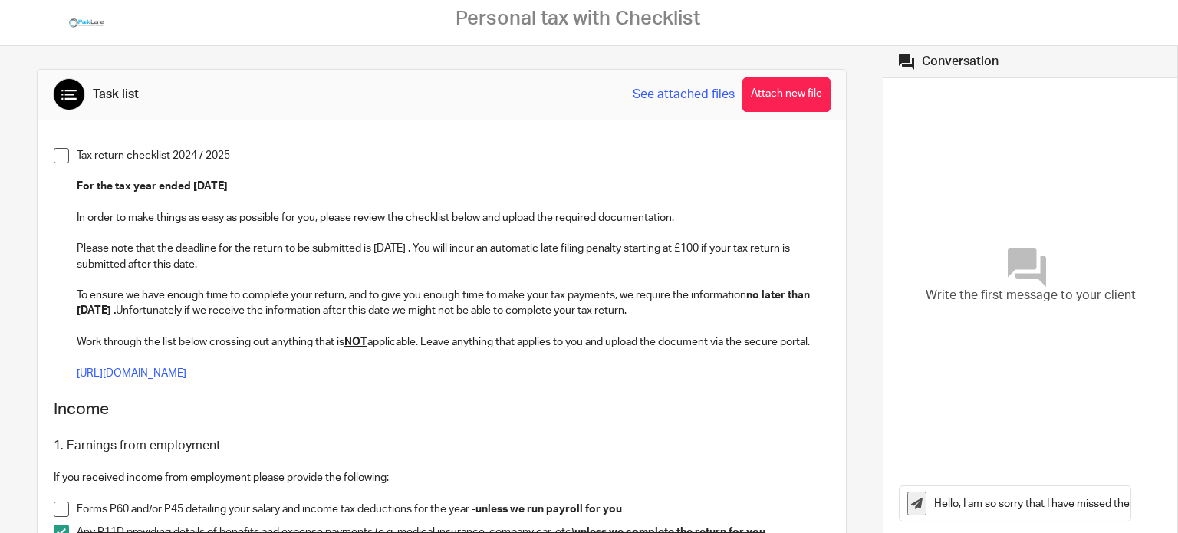
click at [775, 88] on button "Attach new file" at bounding box center [786, 94] width 88 height 35
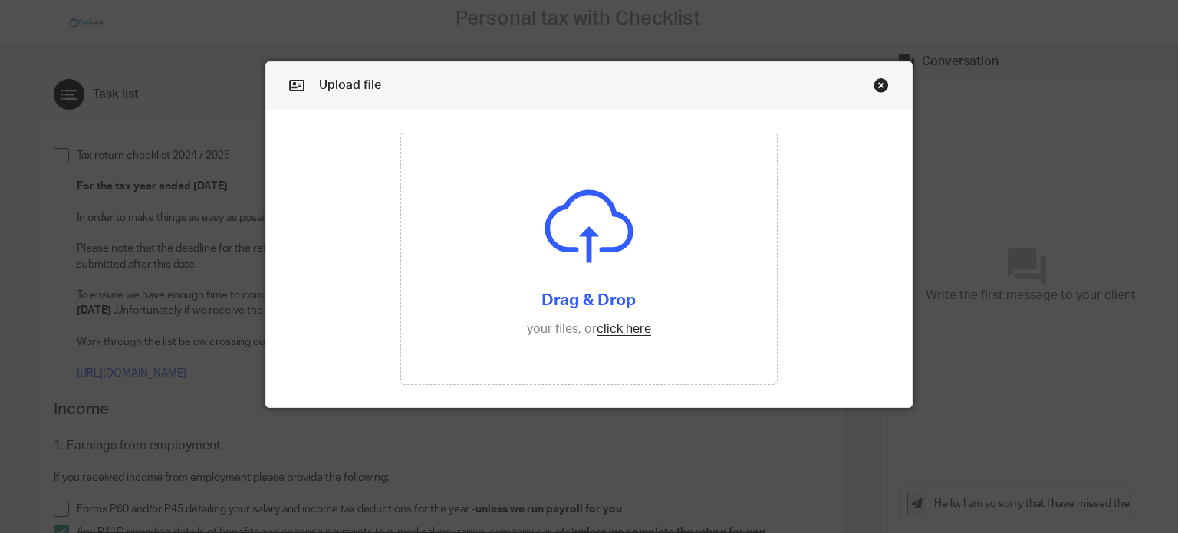
click at [876, 80] on link "Close this dialog window" at bounding box center [881, 87] width 15 height 21
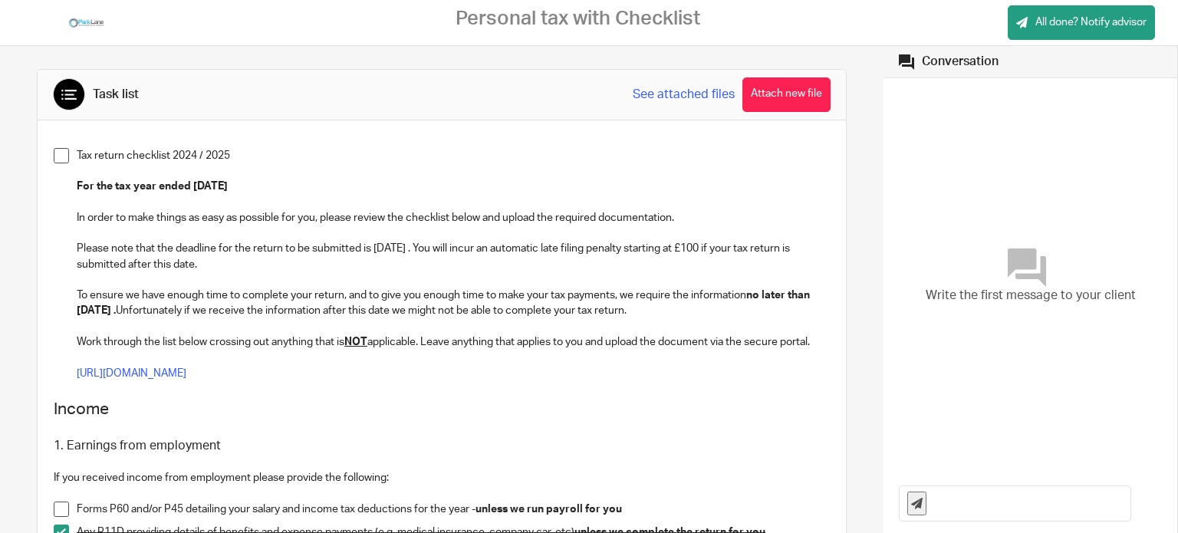
click at [235, 366] on p "[URL][DOMAIN_NAME]" at bounding box center [453, 373] width 753 height 15
click at [186, 376] on link "[URL][DOMAIN_NAME]" at bounding box center [132, 373] width 110 height 11
click at [1041, 21] on span "All done? Notify advisor" at bounding box center [1090, 22] width 111 height 15
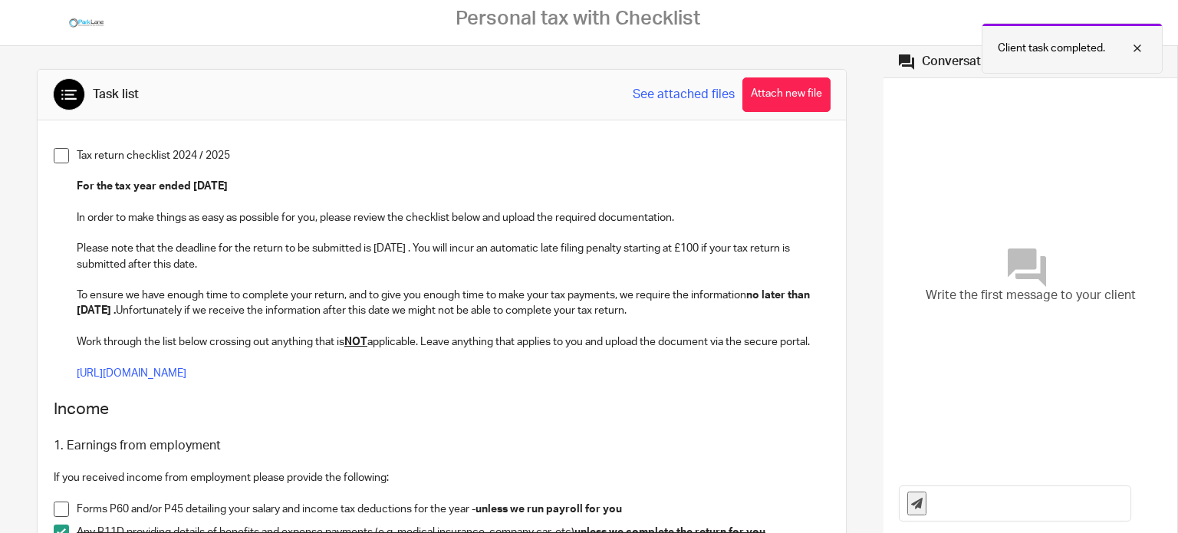
click at [1138, 44] on div at bounding box center [1125, 48] width 41 height 18
click at [41, 83] on div "Task list See attached files Attach new file" at bounding box center [442, 95] width 808 height 51
click at [67, 93] on icon at bounding box center [68, 94] width 15 height 15
click at [684, 89] on link "See attached files" at bounding box center [684, 95] width 102 height 18
click at [334, 364] on p at bounding box center [453, 357] width 753 height 15
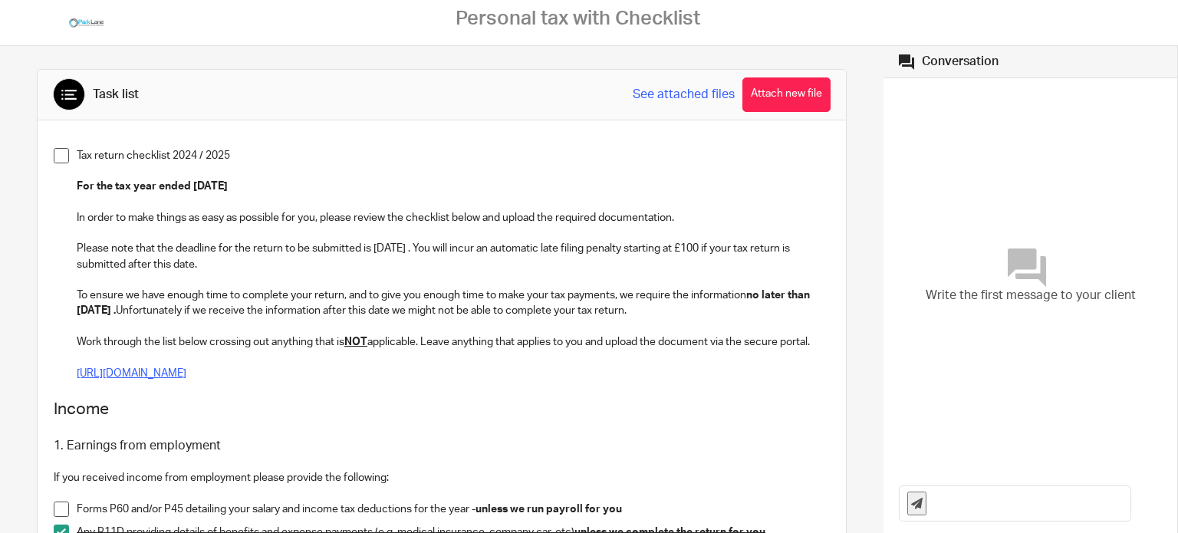
click at [186, 377] on link "[URL][DOMAIN_NAME]" at bounding box center [132, 373] width 110 height 11
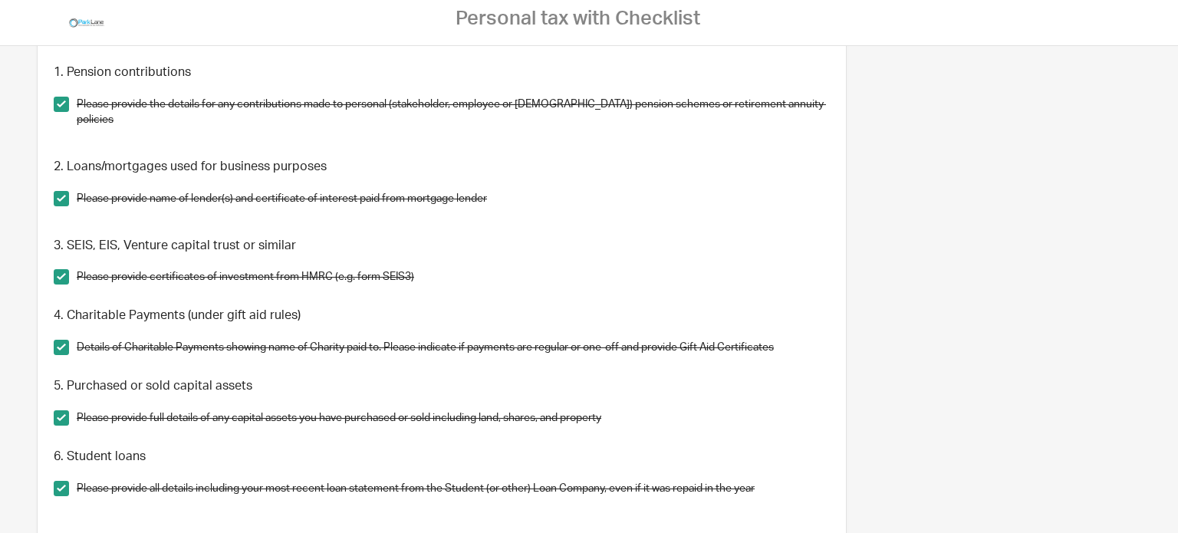
scroll to position [1847, 0]
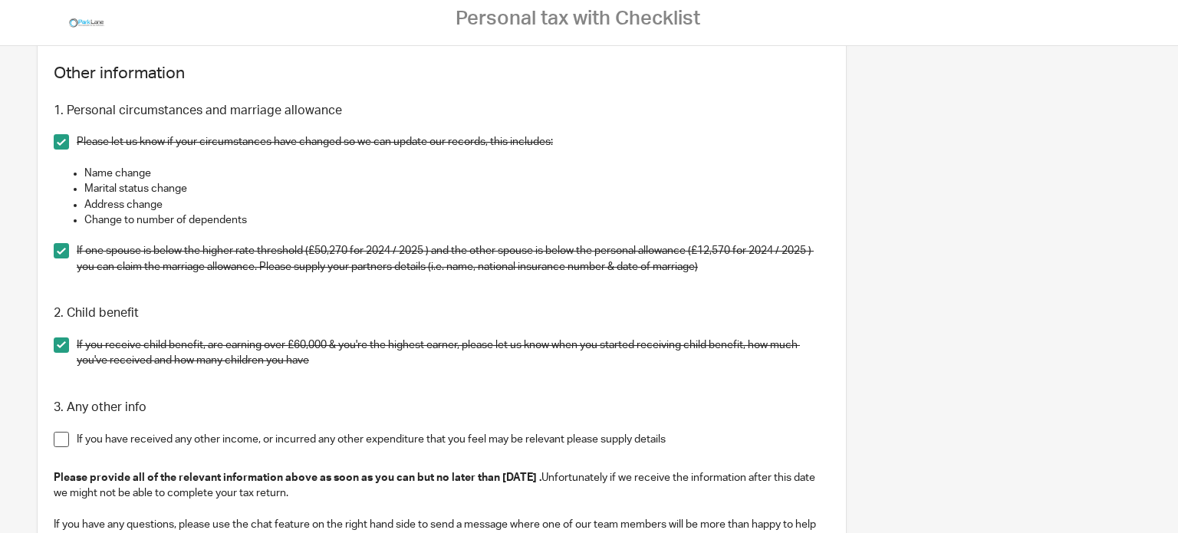
click at [625, 134] on p "Please let us know if your circumstances have changed so we can update our reco…" at bounding box center [453, 141] width 753 height 15
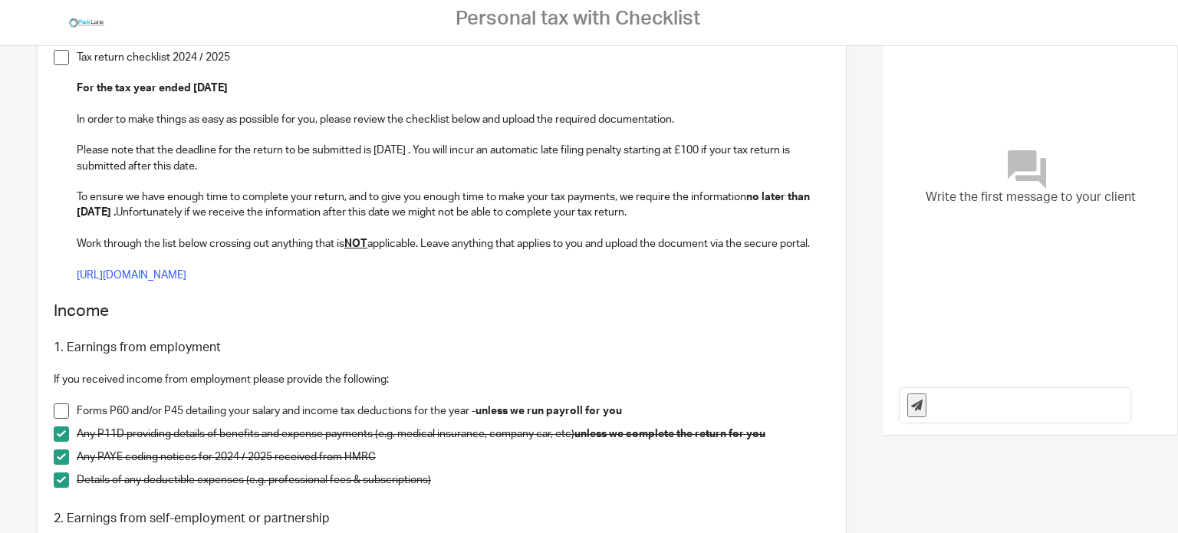
scroll to position [0, 0]
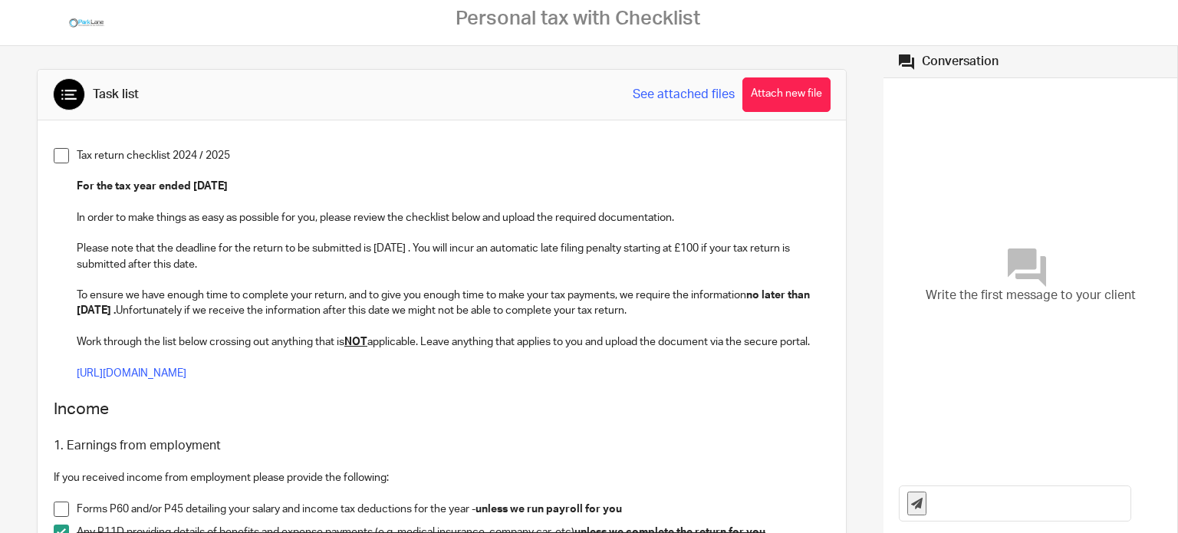
click at [903, 48] on div "Conversation" at bounding box center [1030, 61] width 294 height 31
click at [905, 61] on h1 "Conversation" at bounding box center [1030, 62] width 263 height 16
click at [941, 62] on div "Conversation" at bounding box center [960, 62] width 77 height 16
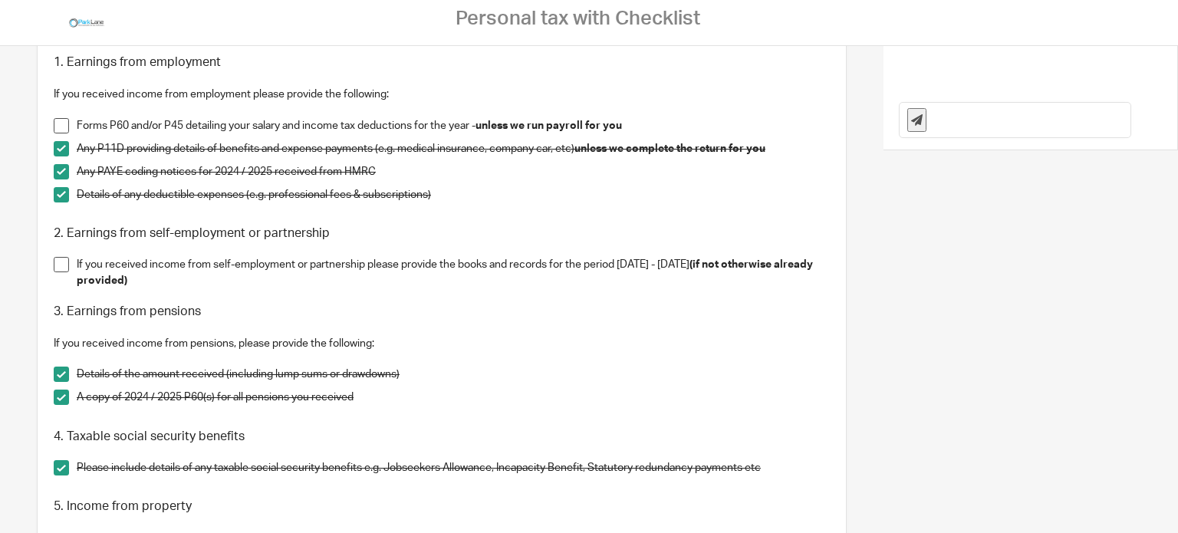
click at [992, 106] on input "text" at bounding box center [1032, 120] width 196 height 35
click at [911, 116] on icon at bounding box center [917, 120] width 12 height 12
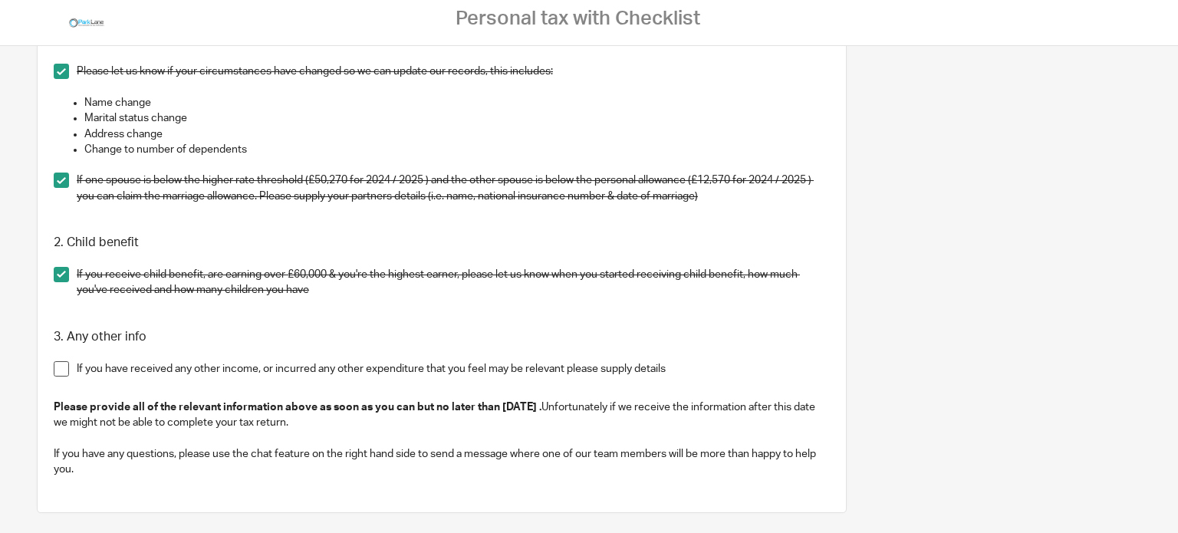
scroll to position [2120, 0]
